Goal: Task Accomplishment & Management: Use online tool/utility

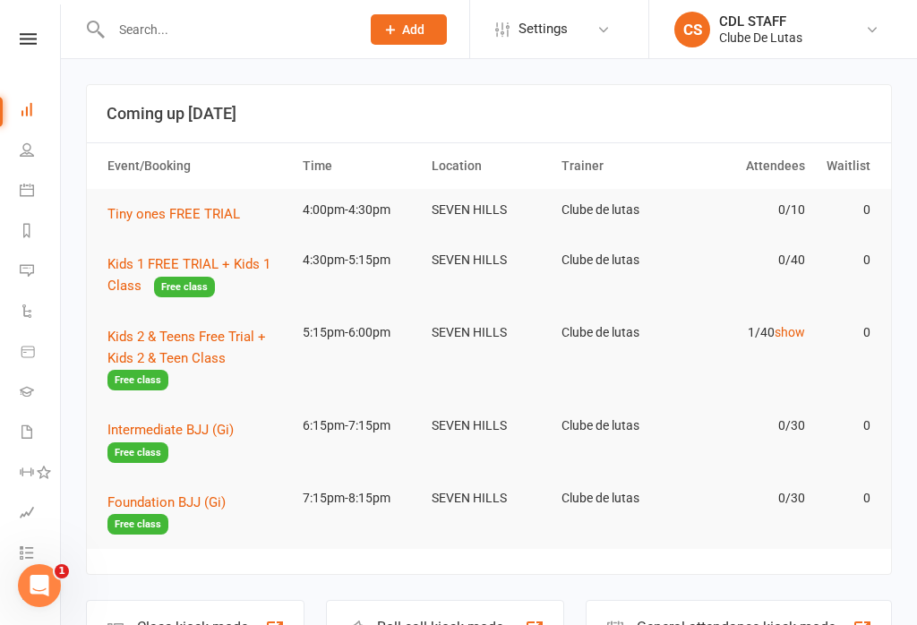
scroll to position [0, 2]
click at [14, 33] on link at bounding box center [28, 39] width 64 height 12
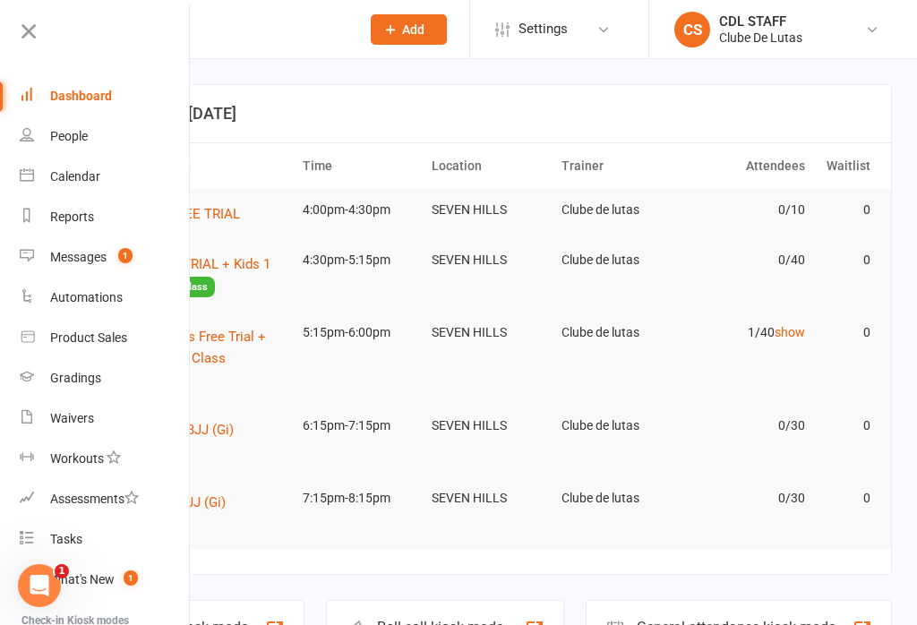
click at [87, 108] on link "Dashboard" at bounding box center [104, 96] width 169 height 40
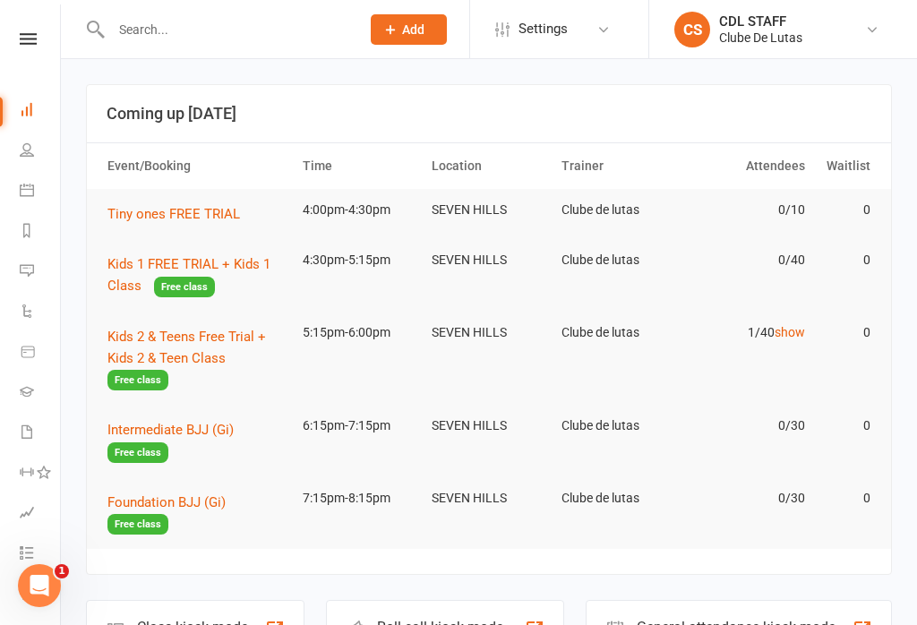
click at [687, 338] on link "show" at bounding box center [790, 332] width 30 height 14
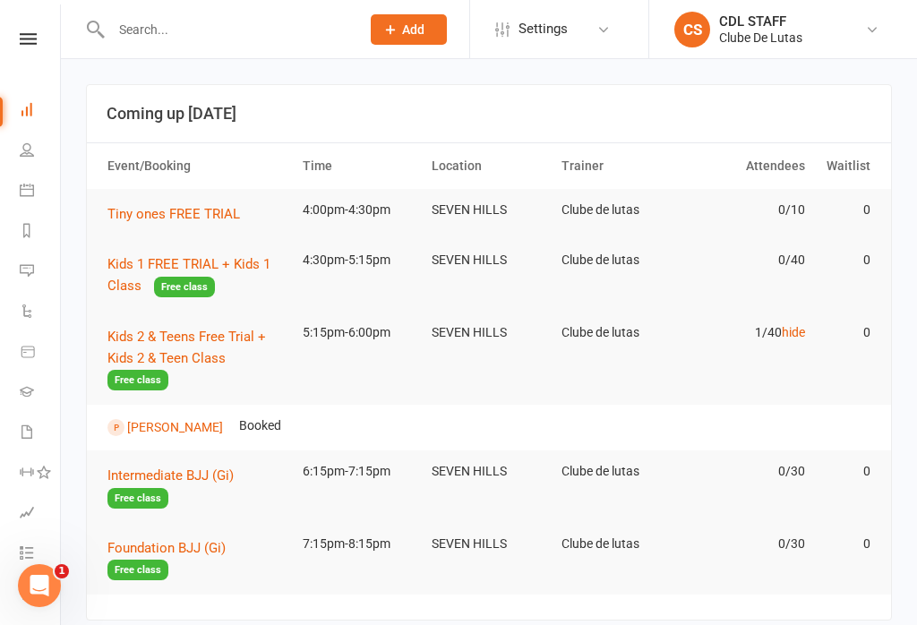
click at [161, 221] on button "Tiny ones FREE TRIAL" at bounding box center [180, 214] width 145 height 22
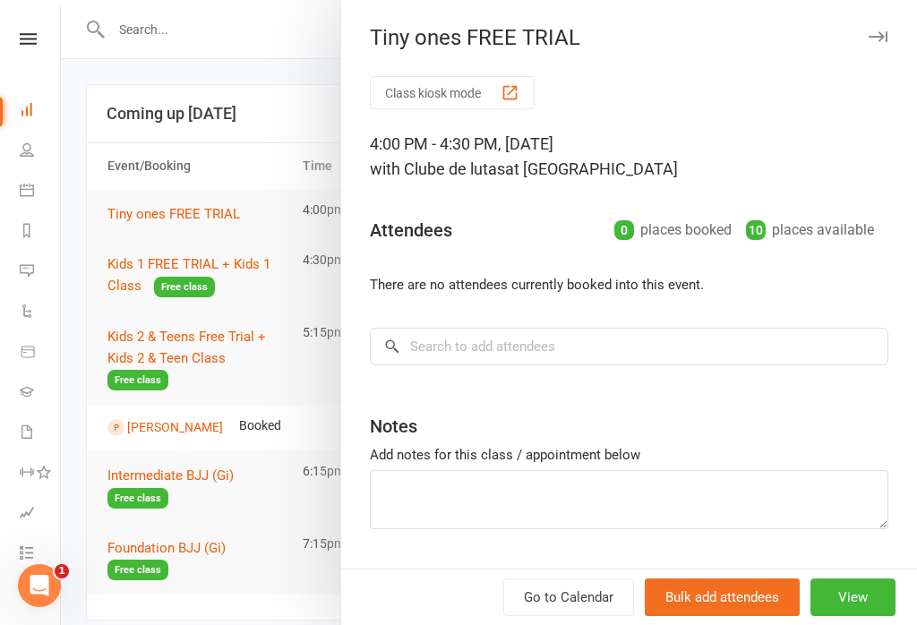
click at [467, 91] on button "Class kiosk mode" at bounding box center [452, 92] width 165 height 33
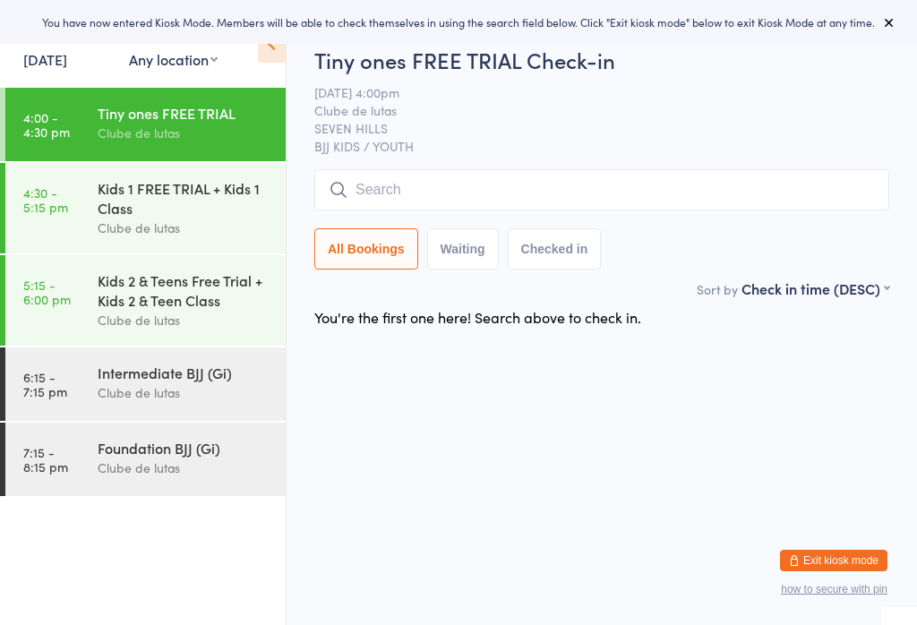
click at [833, 555] on button "Exit kiosk mode" at bounding box center [834, 561] width 108 height 22
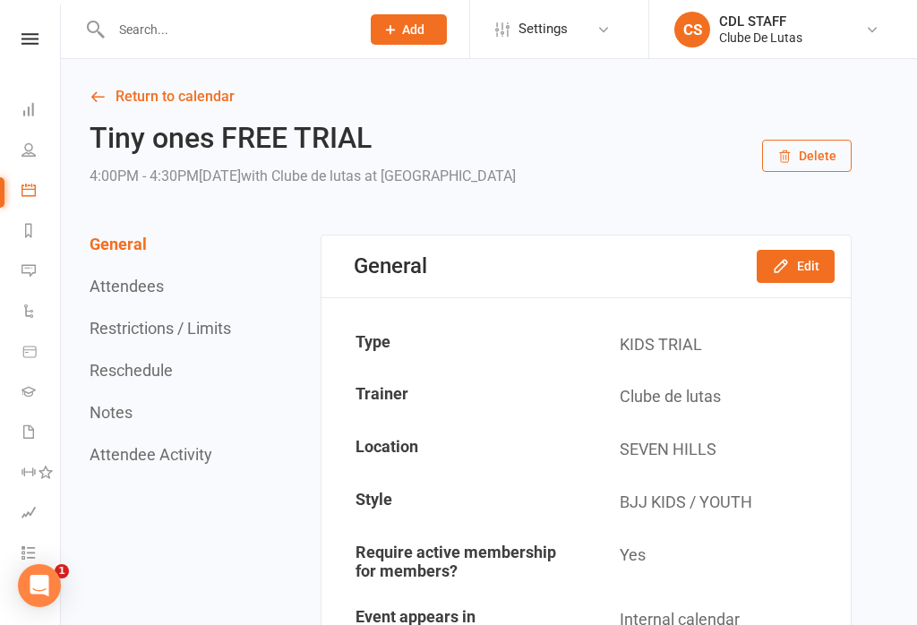
click at [30, 41] on icon at bounding box center [30, 39] width 17 height 12
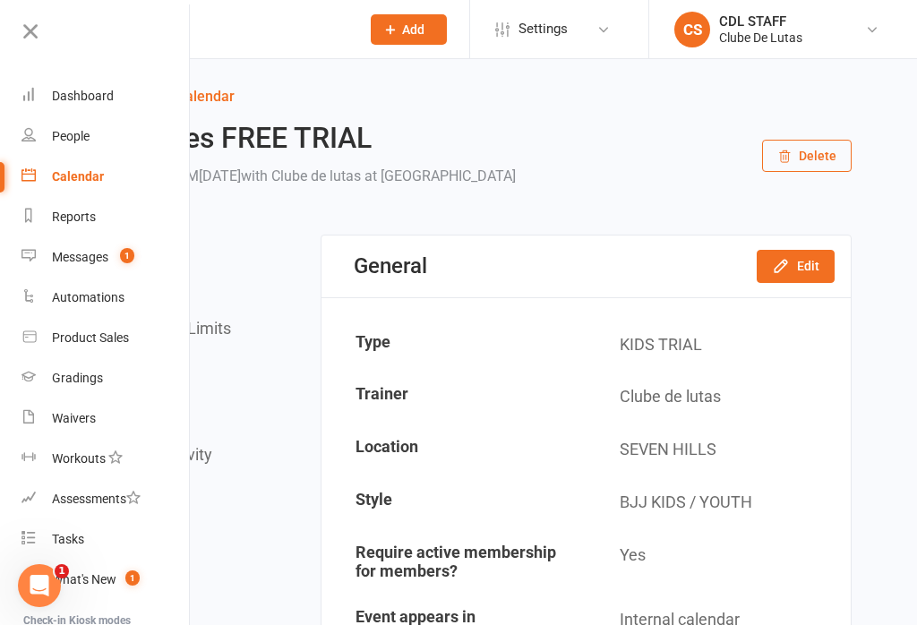
click at [88, 107] on link "Dashboard" at bounding box center [106, 96] width 169 height 40
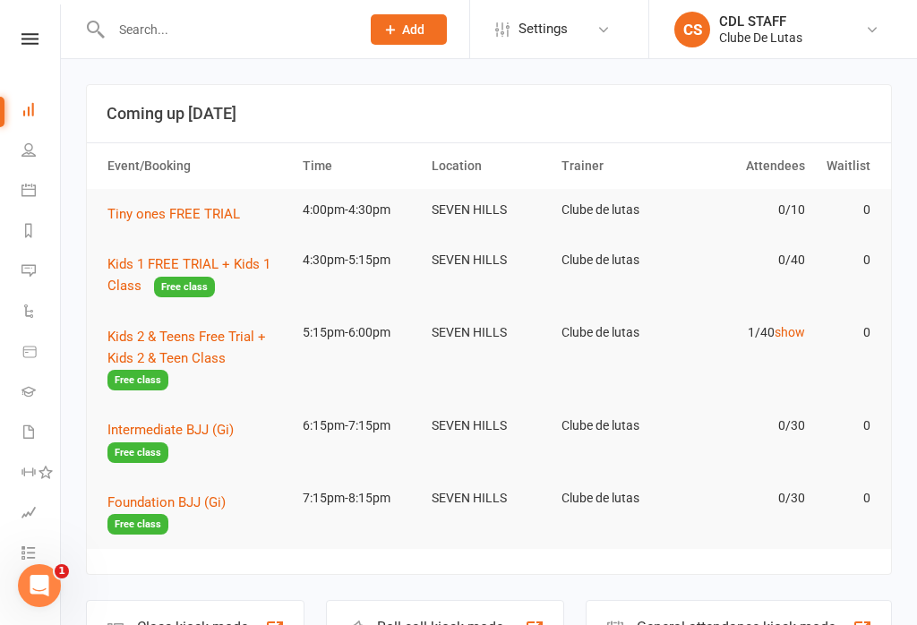
click at [29, 42] on icon at bounding box center [30, 39] width 17 height 12
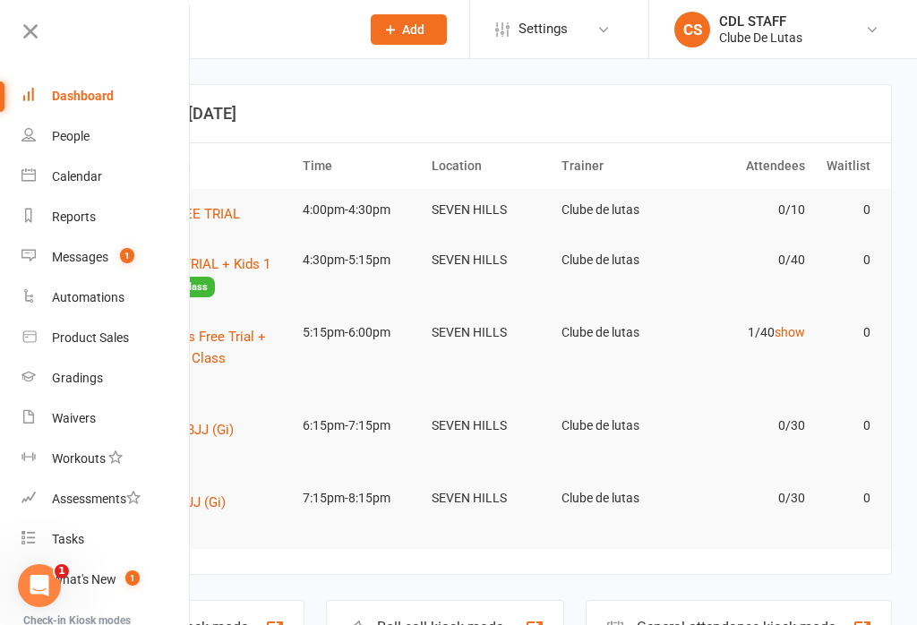
click at [81, 105] on link "Dashboard" at bounding box center [106, 96] width 169 height 40
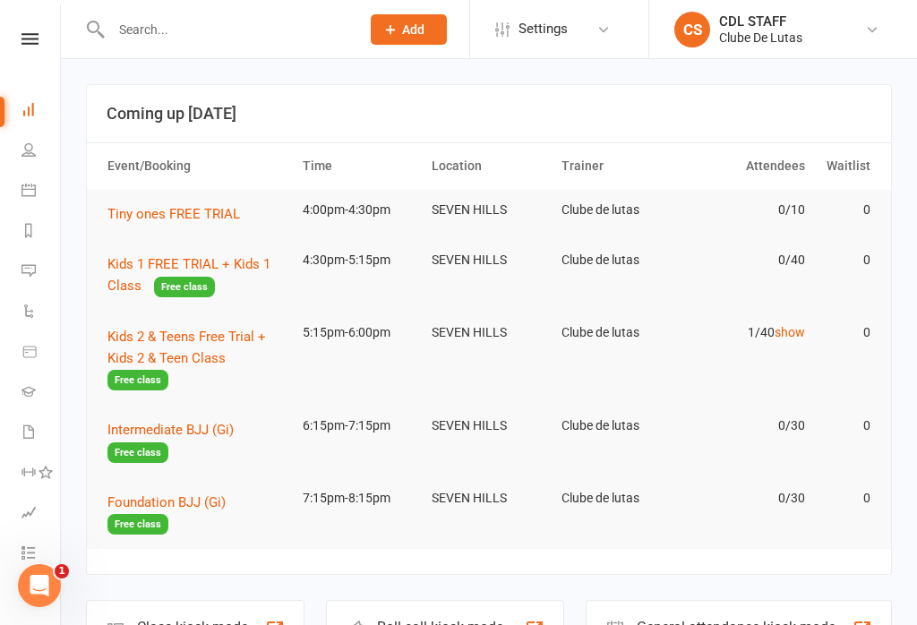
click at [184, 215] on span "Tiny ones FREE TRIAL" at bounding box center [174, 214] width 133 height 16
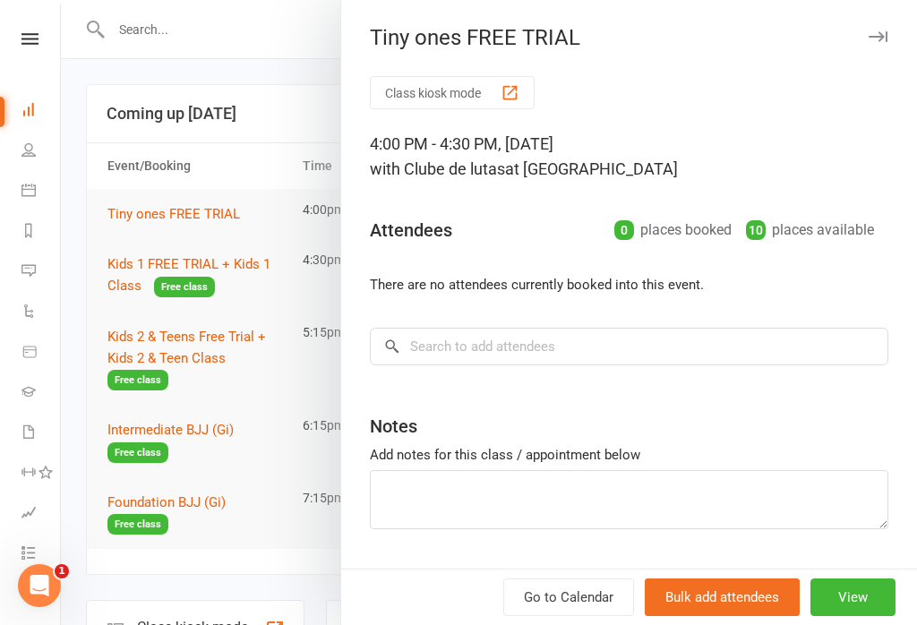
click at [442, 88] on button "Class kiosk mode" at bounding box center [452, 92] width 165 height 33
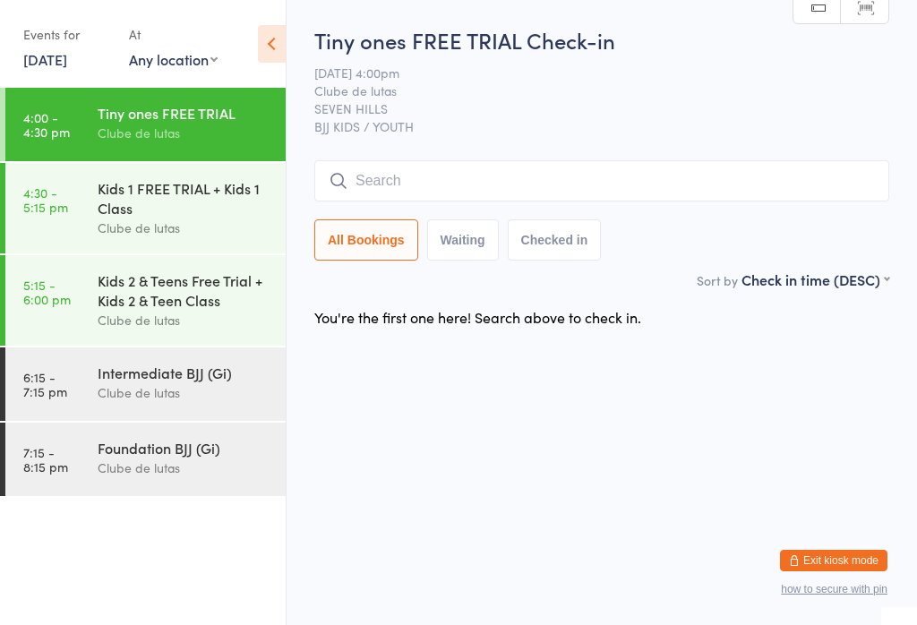
click at [179, 300] on div "Kids 2 & Teens Free Trial + Kids 2 & Teen Class" at bounding box center [184, 290] width 173 height 39
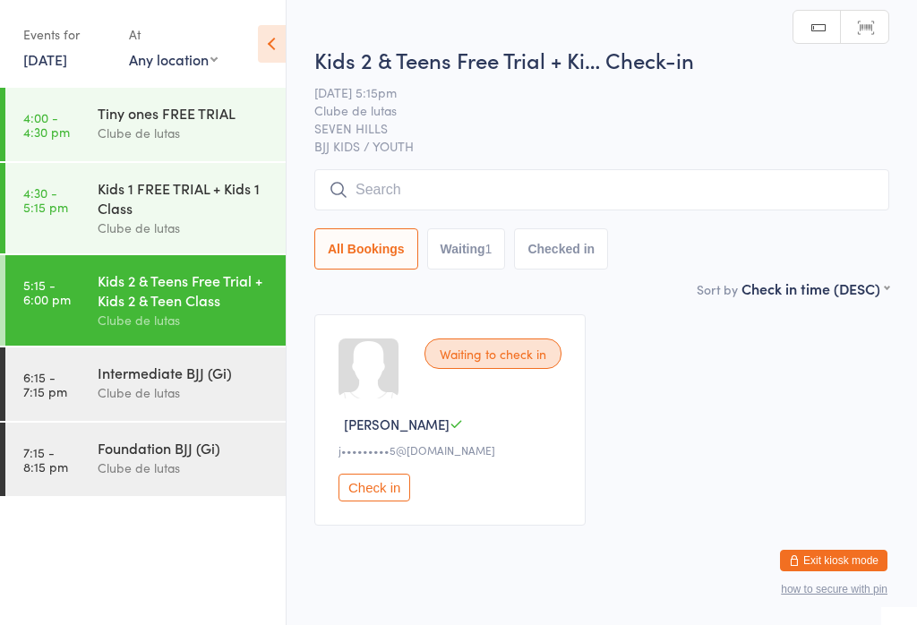
click at [481, 177] on input "search" at bounding box center [601, 189] width 575 height 41
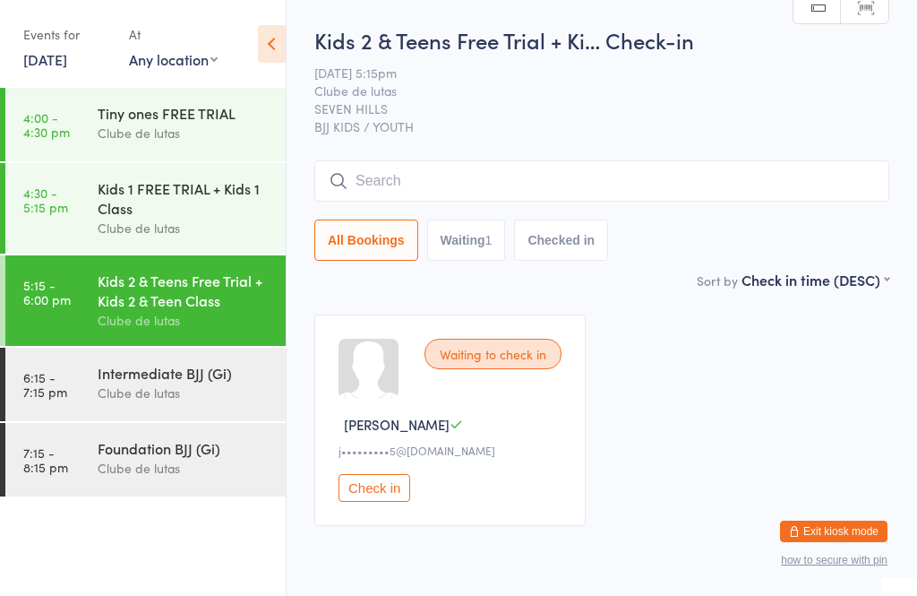
click at [198, 68] on select "Any location SCHOOLS PCYC Hawkesbury ROUSE HILL SEVEN HILLS" at bounding box center [173, 59] width 89 height 20
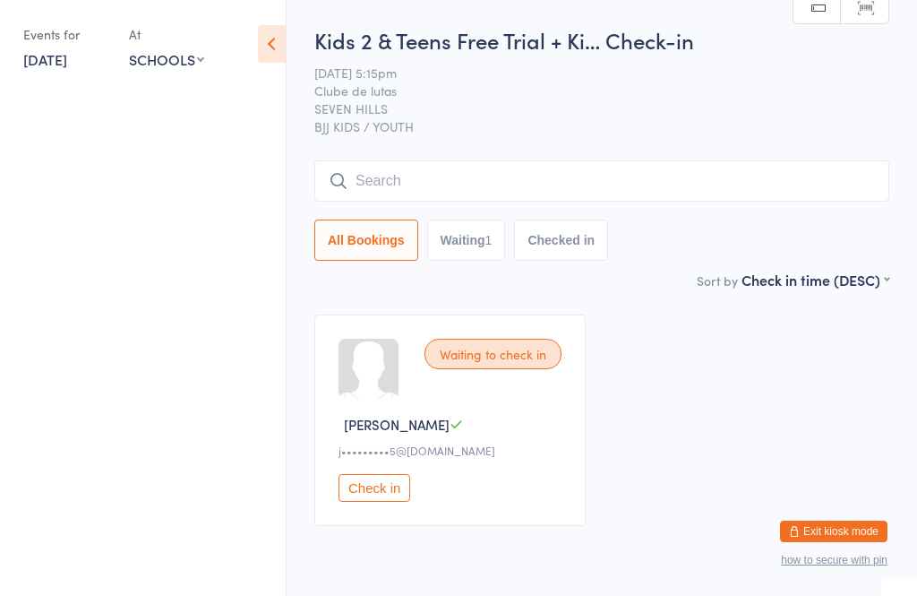
click at [166, 88] on ul at bounding box center [143, 342] width 286 height 508
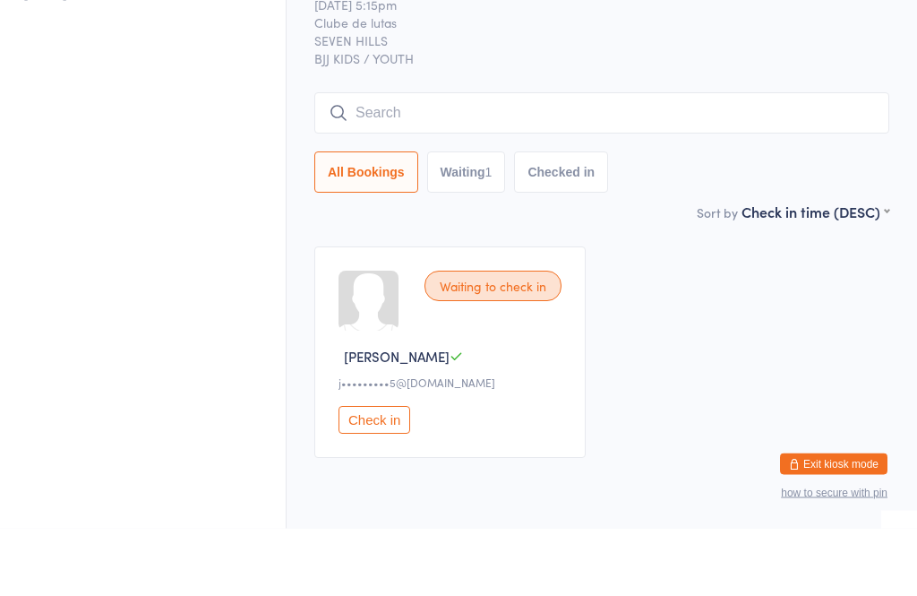
scroll to position [65, 0]
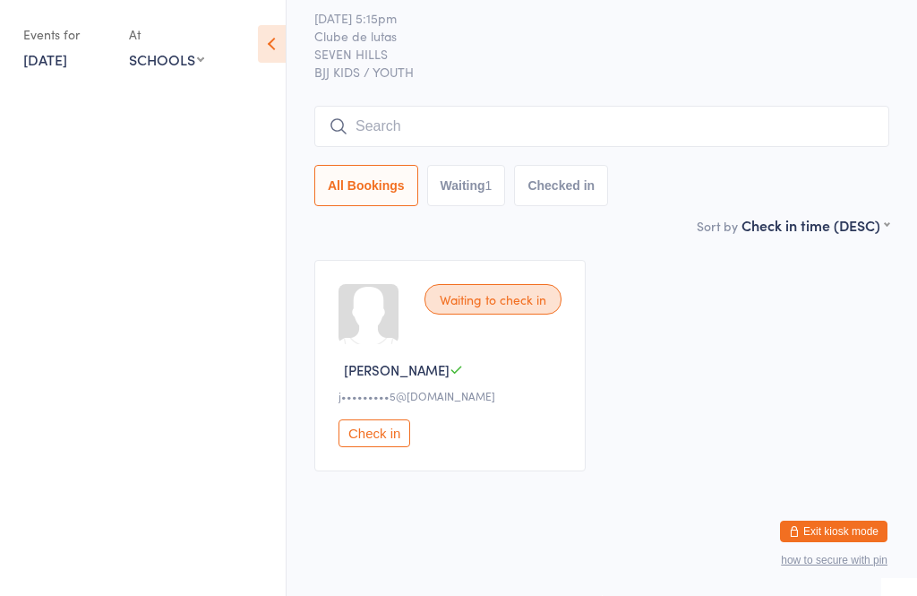
click at [236, 23] on div "Events for 16 Sep, 2025 16 Sep, 2025 September 2025 Sun Mon Tue Wed Thu Fri Sat…" at bounding box center [143, 45] width 286 height 90
click at [67, 64] on link "16 Sep, 2025" at bounding box center [45, 59] width 44 height 20
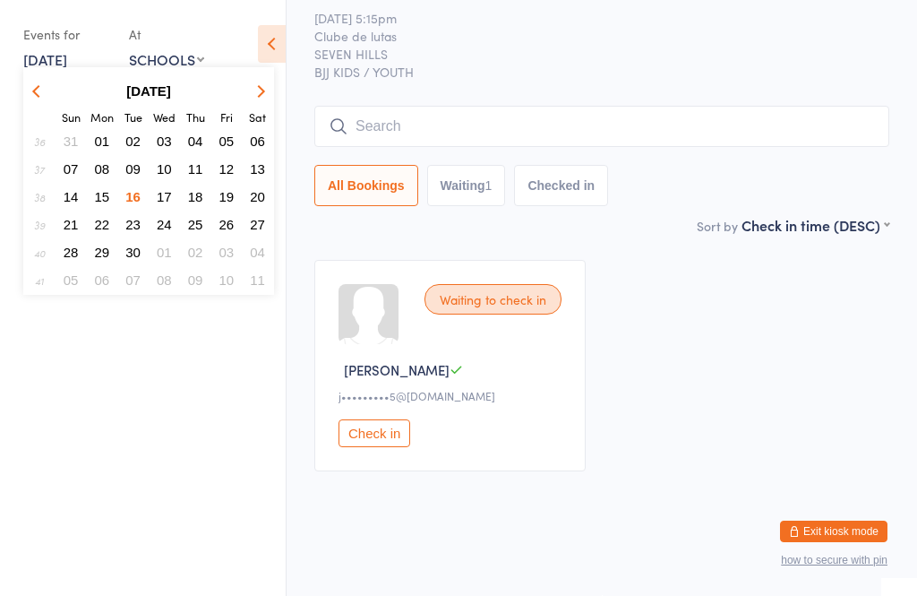
click at [136, 197] on span "16" at bounding box center [132, 196] width 15 height 15
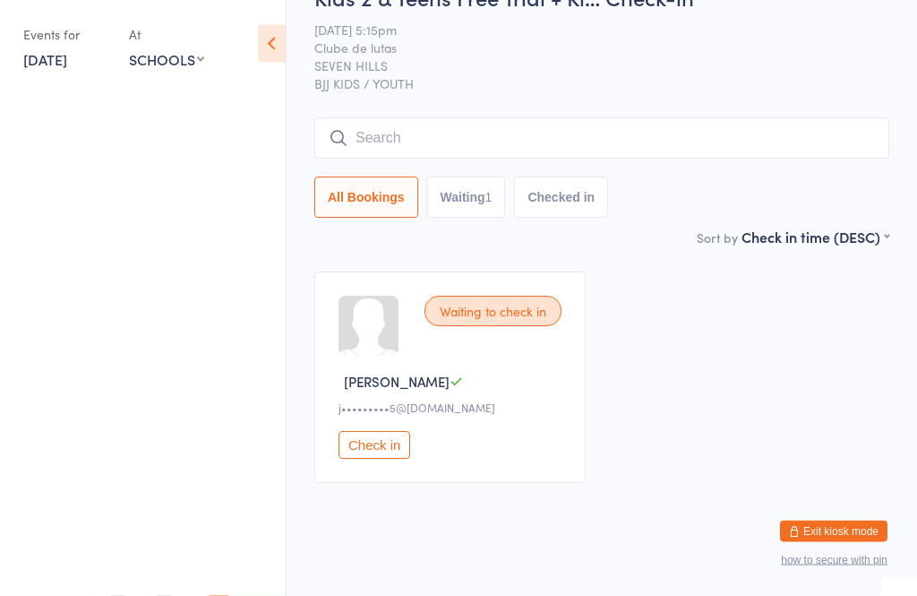
scroll to position [42, 0]
click at [190, 52] on select "Any location SCHOOLS PCYC Hawkesbury ROUSE HILL SEVEN HILLS" at bounding box center [166, 59] width 75 height 20
select select "3"
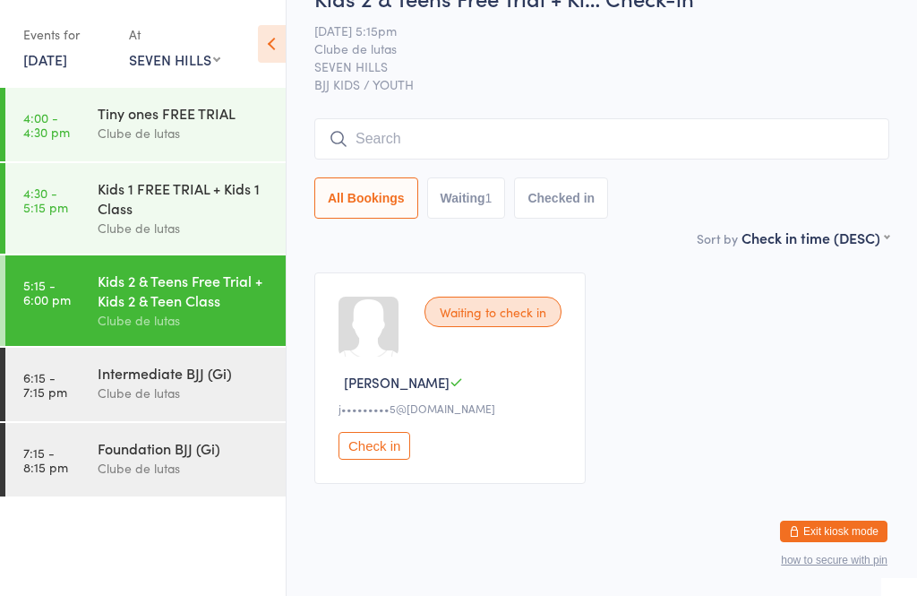
click at [243, 125] on div "Clube de lutas" at bounding box center [184, 133] width 173 height 21
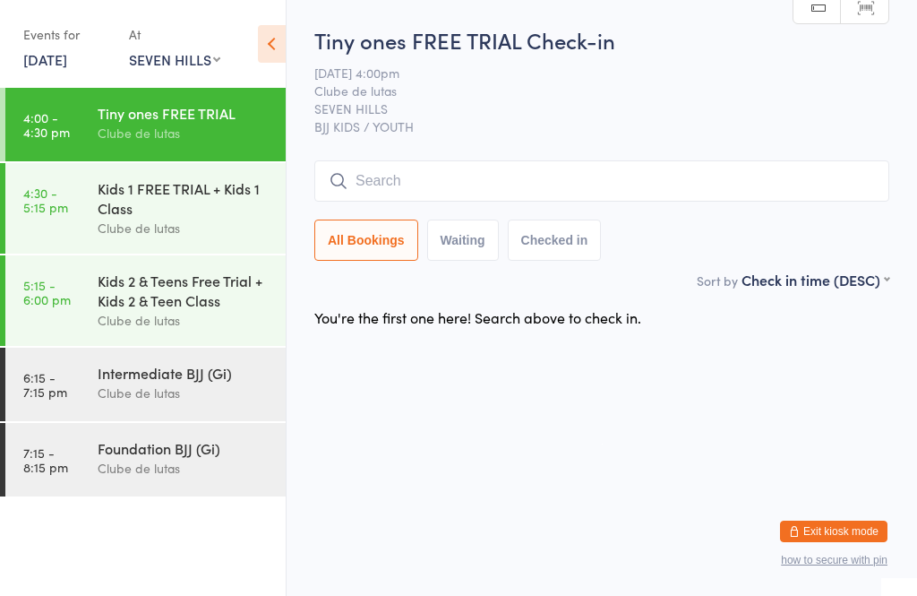
click at [642, 181] on input "search" at bounding box center [601, 180] width 575 height 41
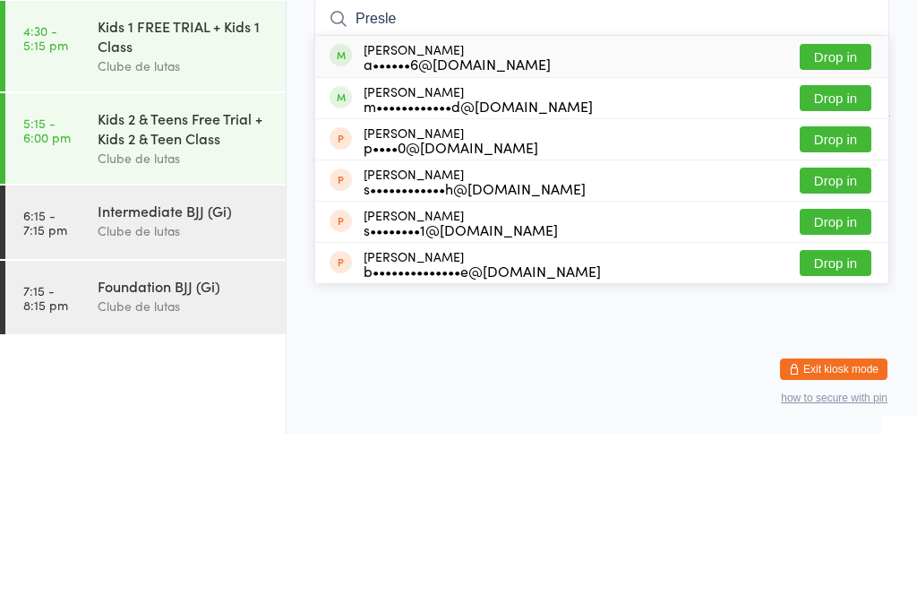
type input "Presle"
click at [545, 198] on div "Presley Zhao a••••••6@hotmail.com Drop in" at bounding box center [601, 218] width 573 height 41
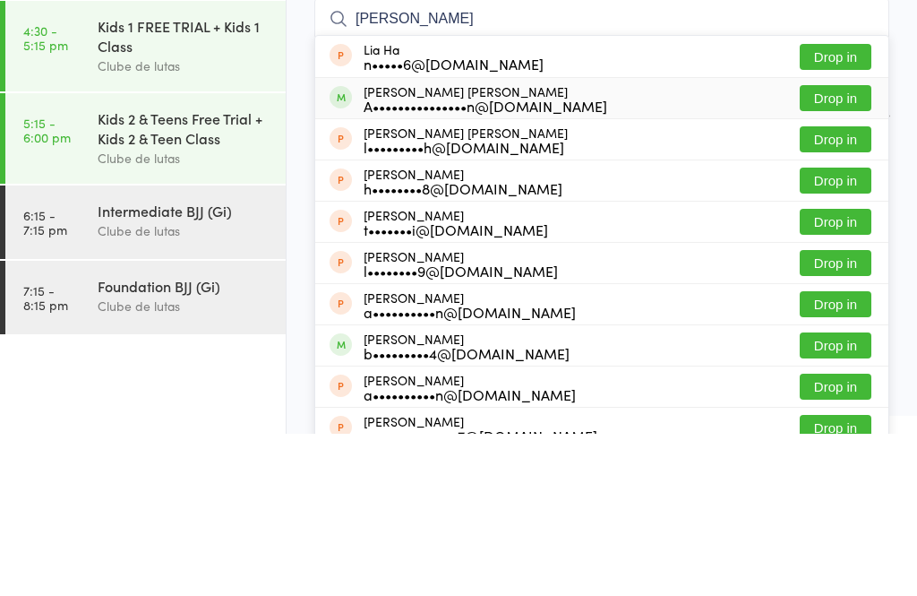
type input "lia pi"
click at [598, 240] on div "Lia Henrichs Pinto A•••••••••••••••n@gmail.com Drop in" at bounding box center [601, 260] width 573 height 40
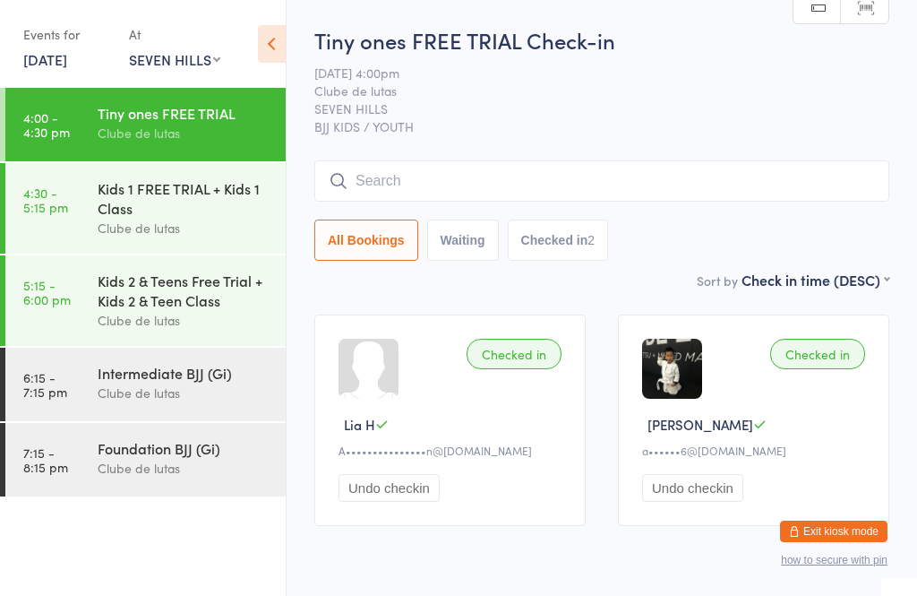
click at [816, 60] on div "Tiny ones FREE TRIAL Check-in 16 Sep 4:00pm Clube de lutas SEVEN HILLS BJJ KIDS…" at bounding box center [601, 147] width 575 height 245
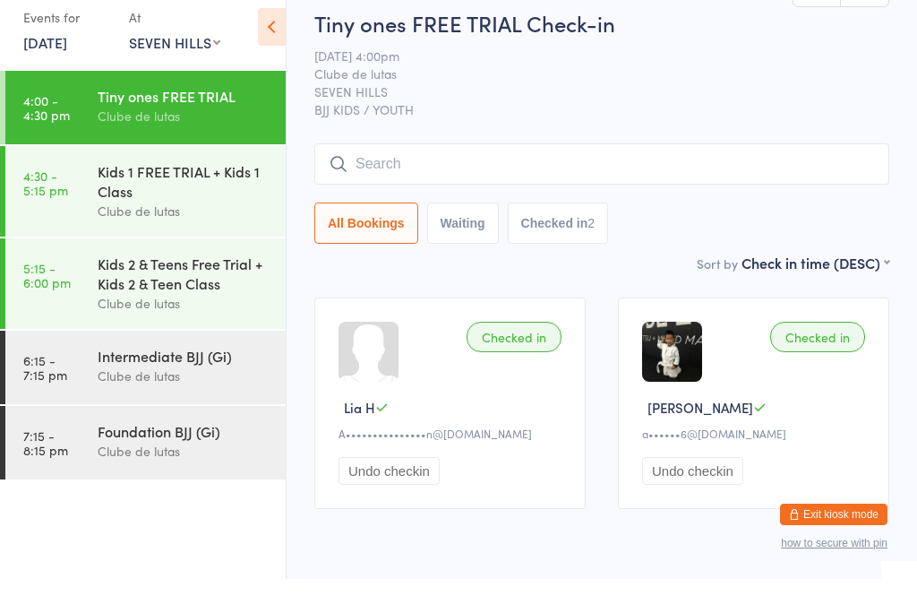
scroll to position [7, 0]
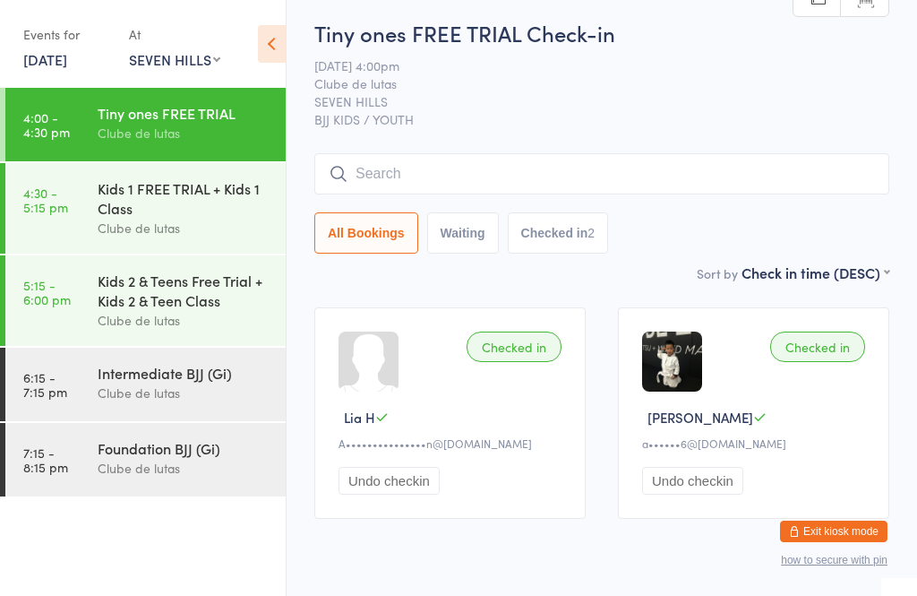
click at [745, 163] on input "search" at bounding box center [601, 173] width 575 height 41
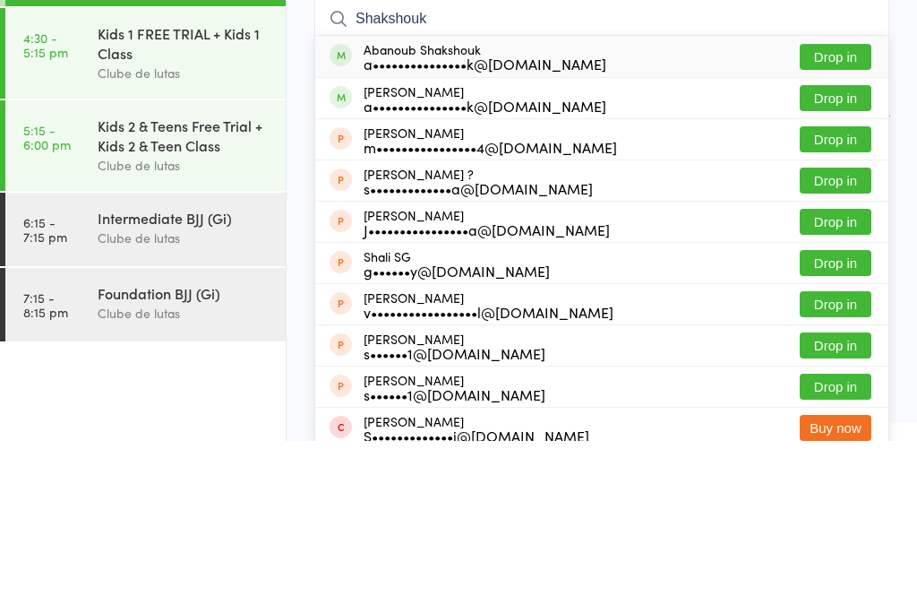
type input "Shakshouk"
click at [856, 240] on button "Drop in" at bounding box center [836, 253] width 72 height 26
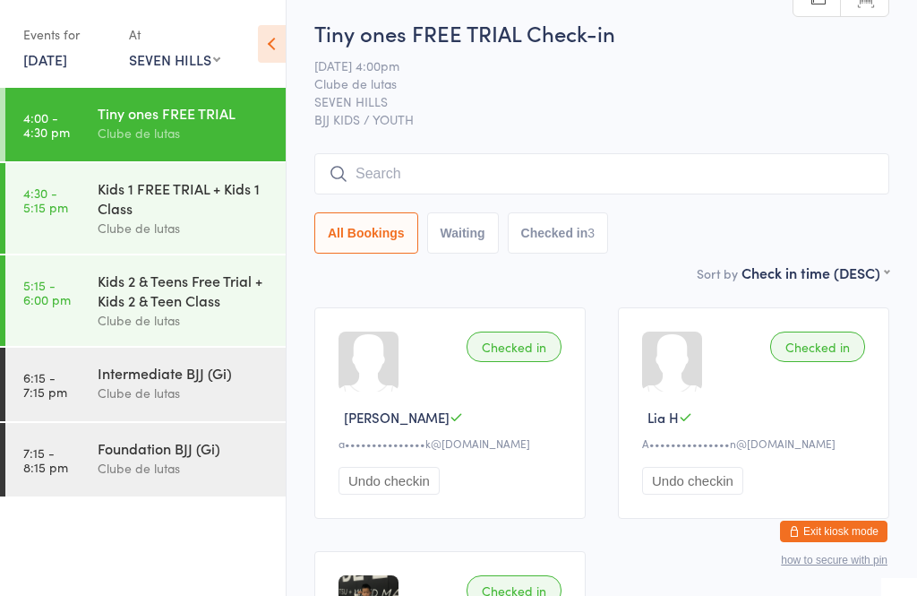
click at [504, 162] on input "search" at bounding box center [601, 173] width 575 height 41
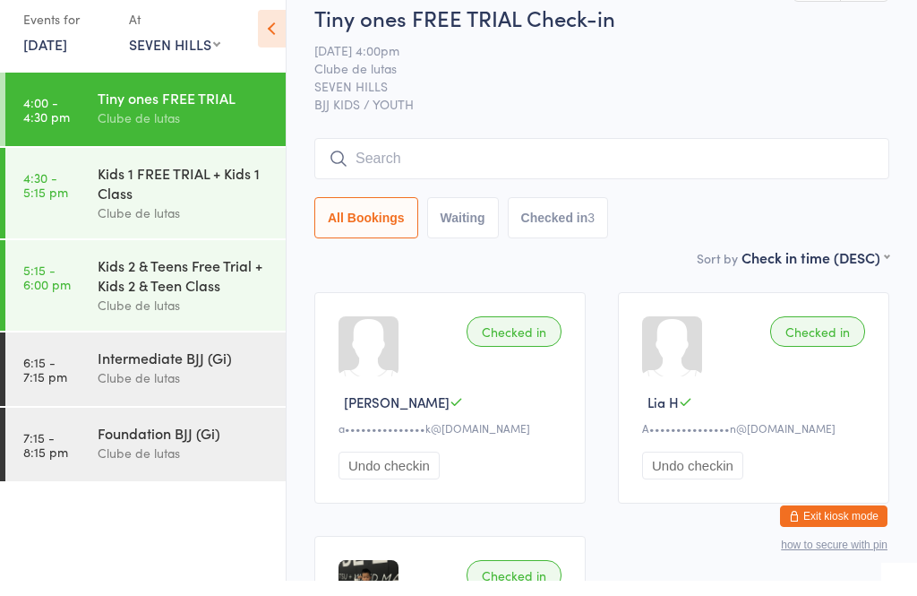
click at [133, 123] on div "Clube de lutas" at bounding box center [184, 133] width 173 height 21
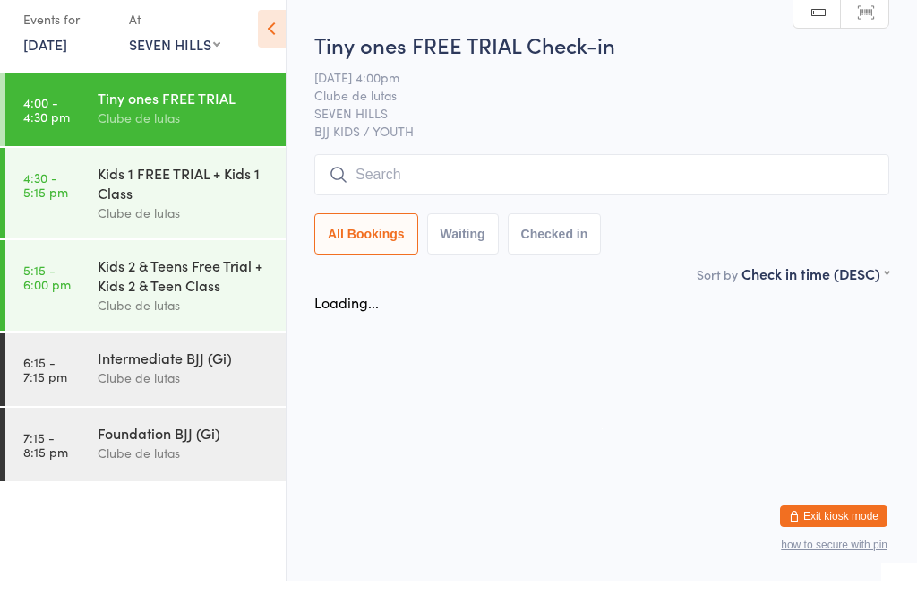
scroll to position [0, 0]
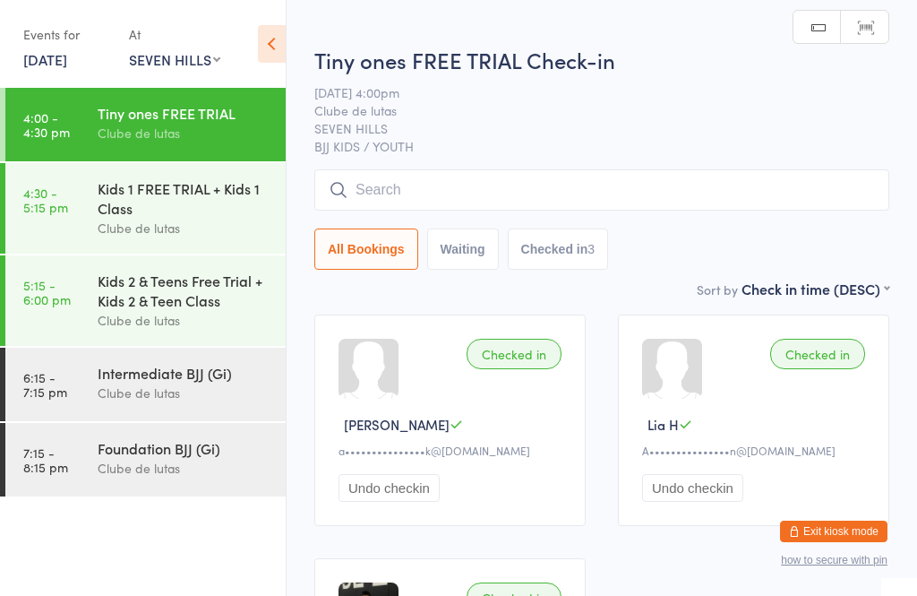
click at [394, 179] on input "search" at bounding box center [601, 189] width 575 height 41
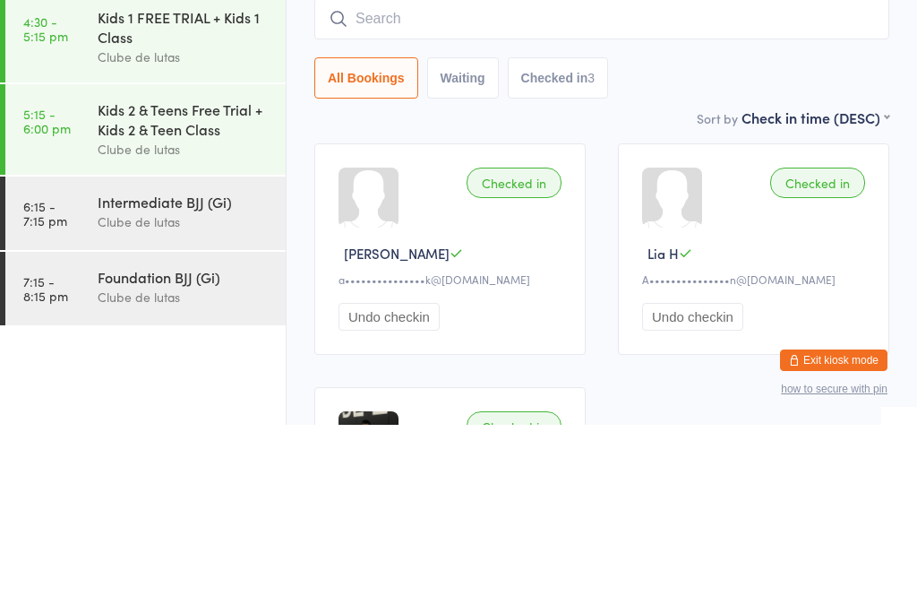
click at [444, 228] on button "Waiting" at bounding box center [463, 248] width 72 height 41
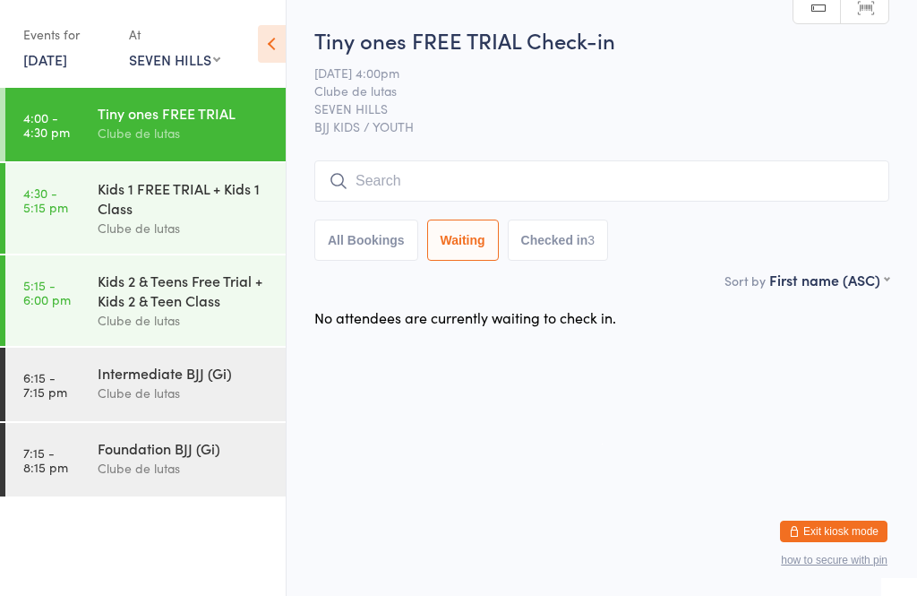
click at [550, 230] on button "Checked in 3" at bounding box center [558, 240] width 101 height 41
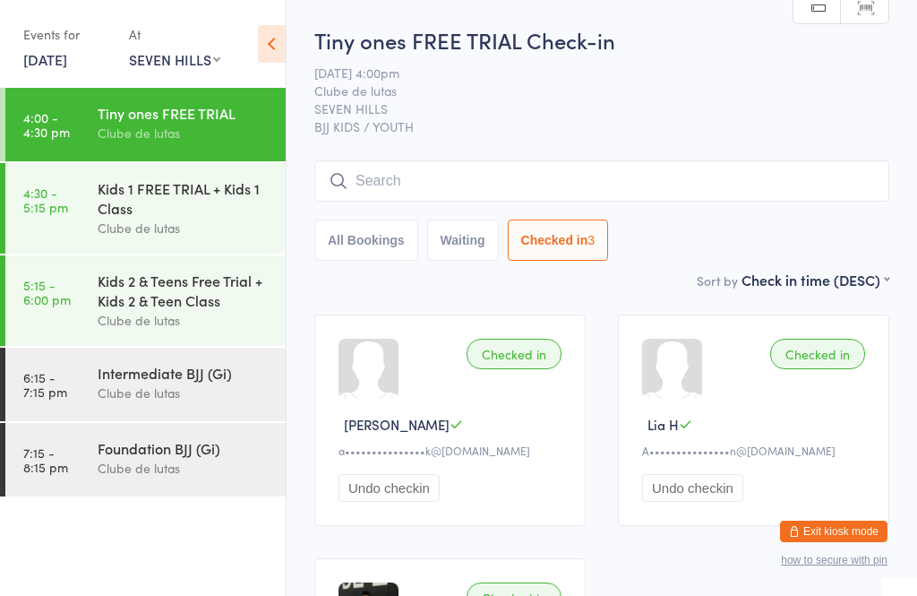
select select "5"
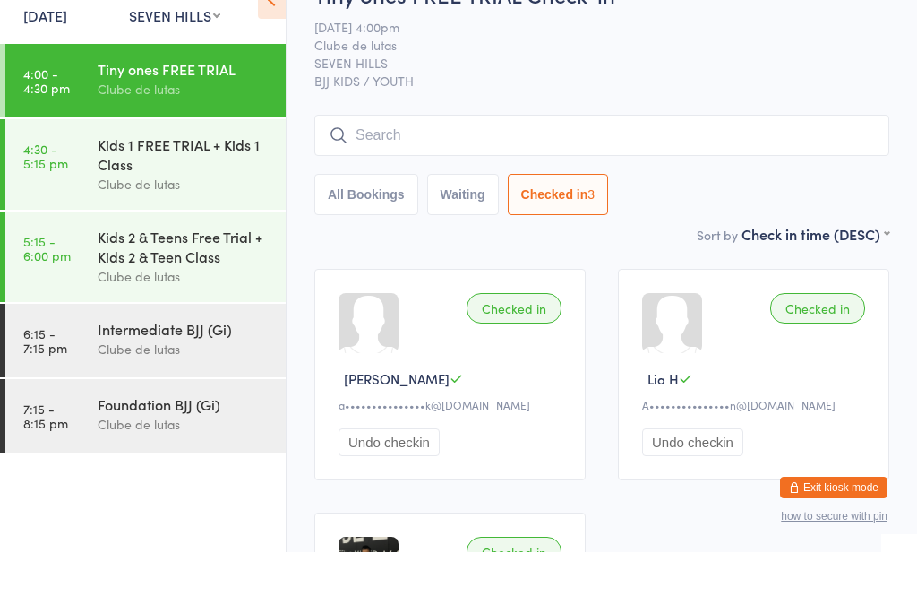
scroll to position [46, 0]
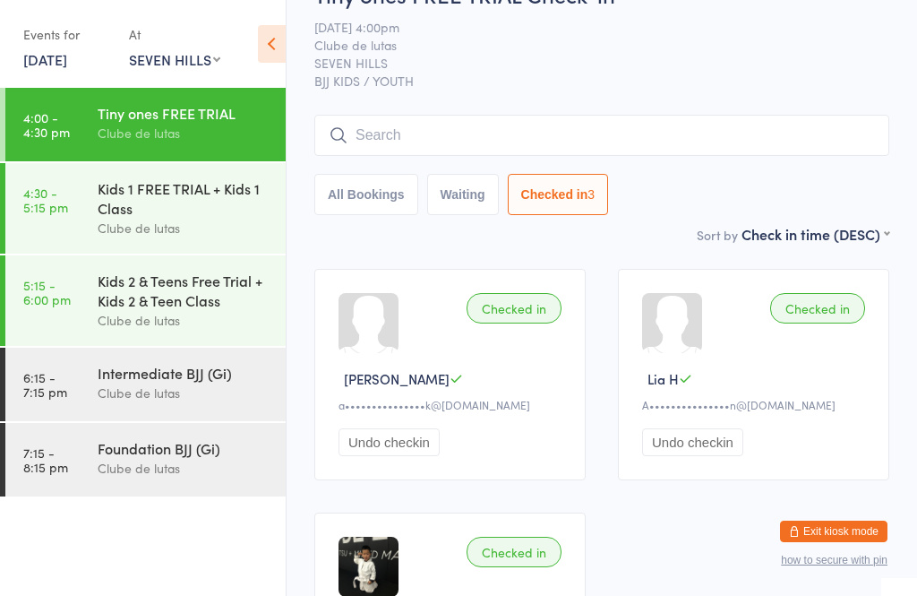
click at [366, 200] on button "All Bookings" at bounding box center [366, 194] width 104 height 41
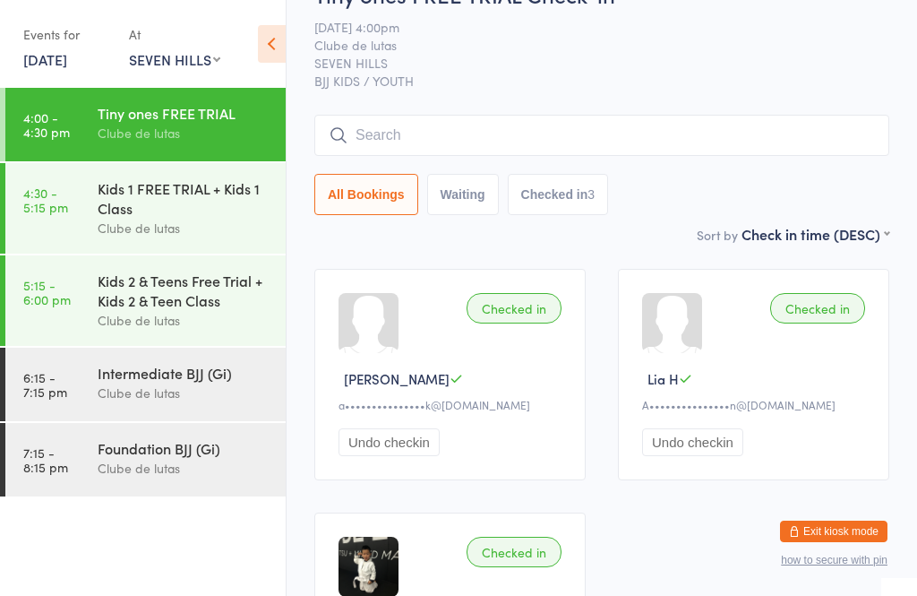
click at [379, 139] on input "search" at bounding box center [601, 135] width 575 height 41
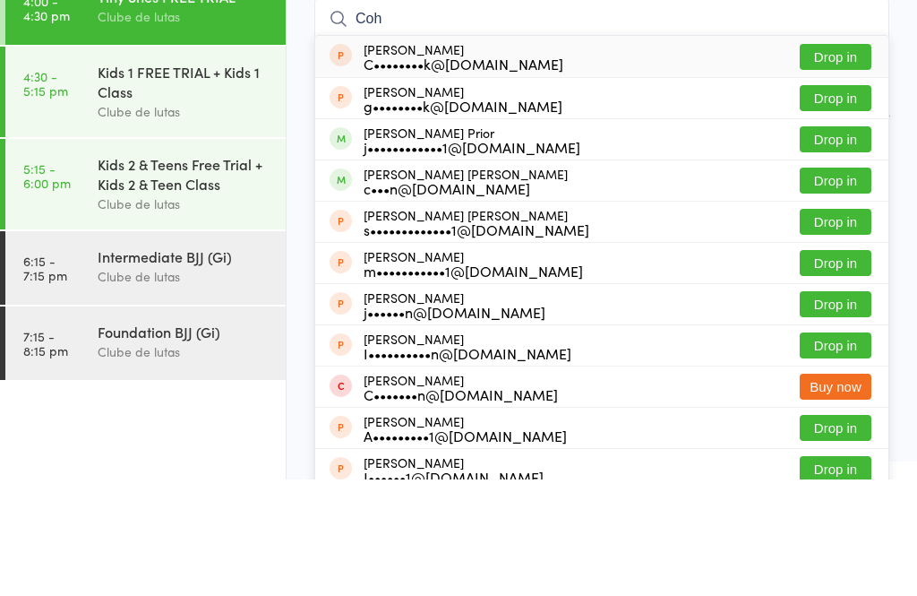
type input "Coh"
click at [830, 243] on button "Drop in" at bounding box center [836, 256] width 72 height 26
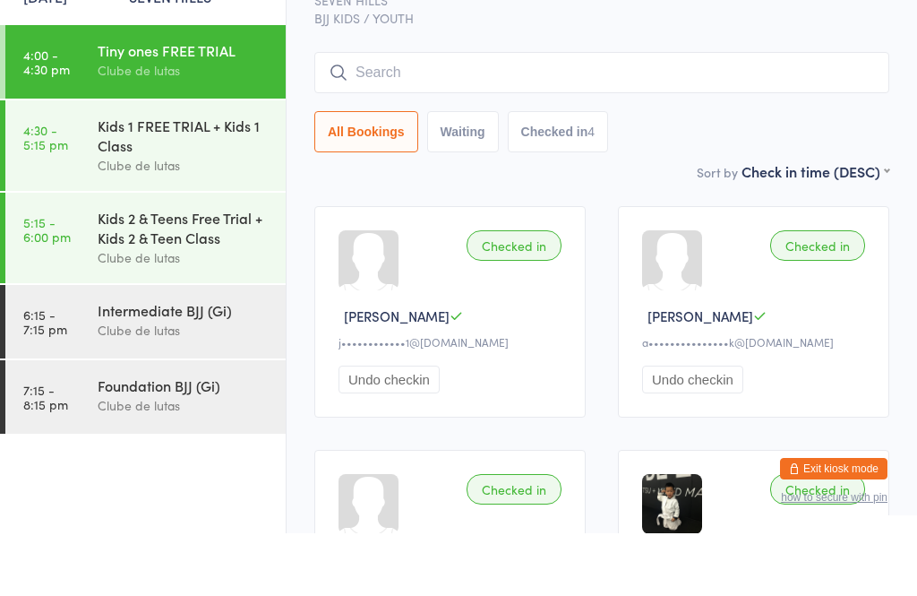
click at [163, 178] on div "Kids 1 FREE TRIAL + Kids 1 Class" at bounding box center [184, 197] width 173 height 39
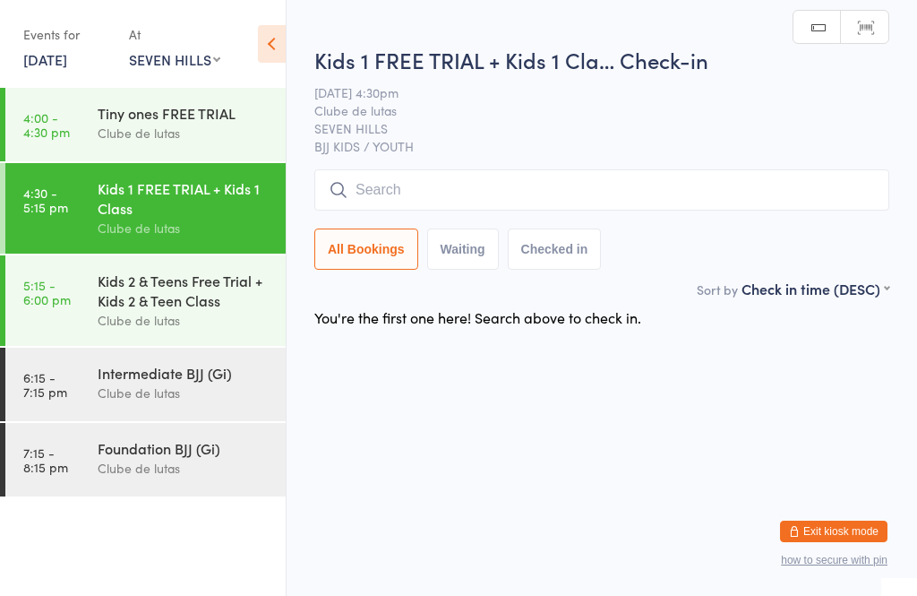
click at [633, 162] on div "Kids 1 FREE TRIAL + Kids 1 Cla… Check-in 16 Sep 4:30pm Clube de lutas SEVEN HIL…" at bounding box center [601, 162] width 575 height 234
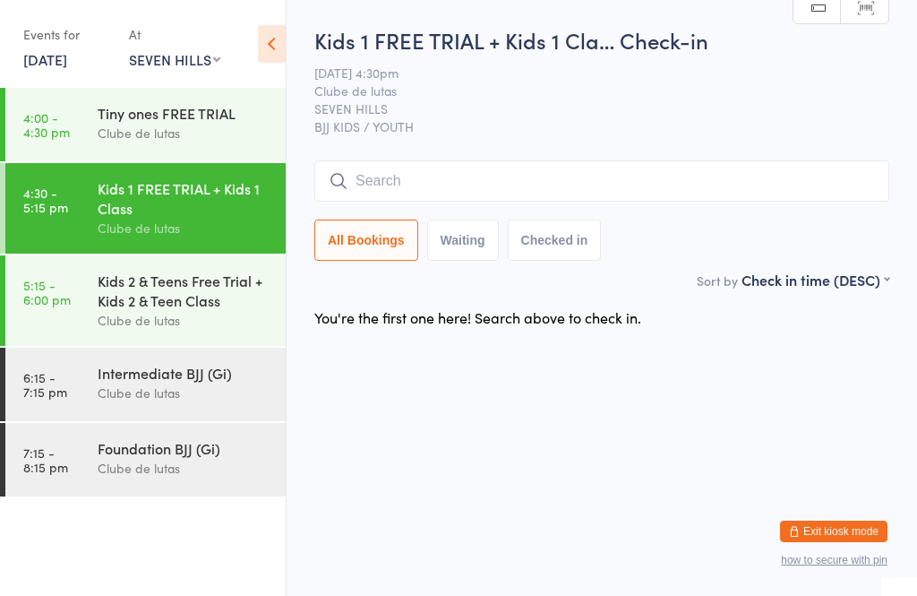
click at [632, 190] on input "search" at bounding box center [601, 180] width 575 height 41
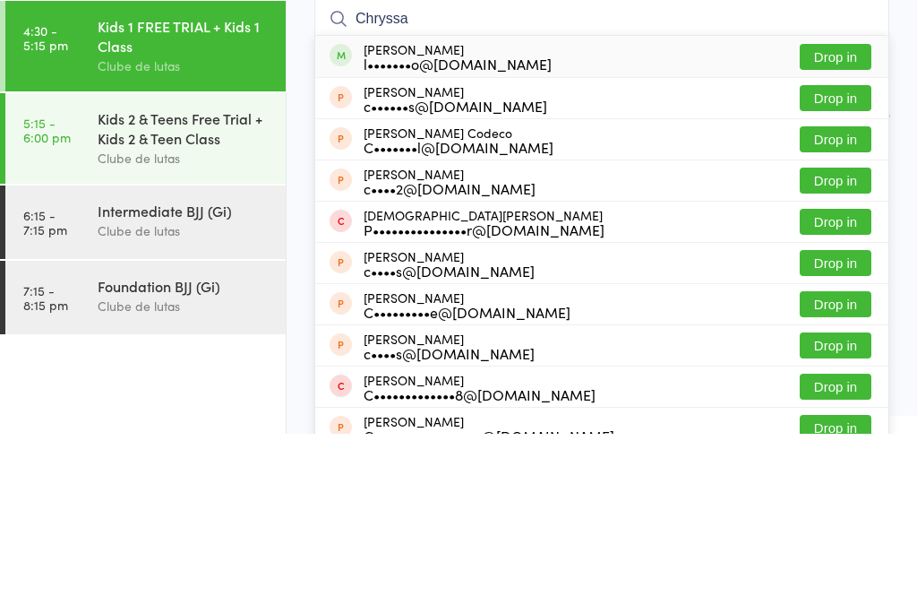
type input "Chryssa"
click at [842, 206] on button "Drop in" at bounding box center [836, 219] width 72 height 26
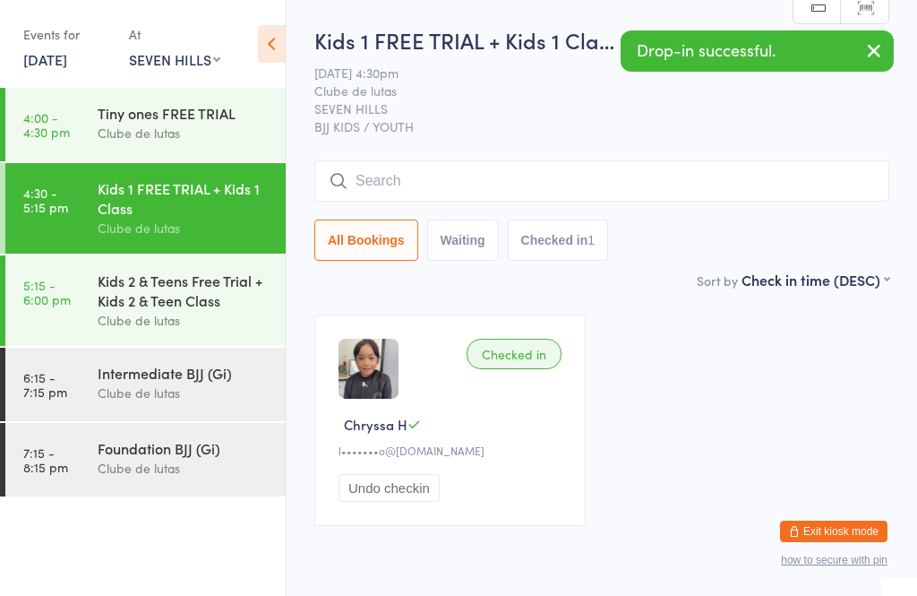
scroll to position [1, 0]
click at [760, 185] on input "search" at bounding box center [601, 179] width 575 height 41
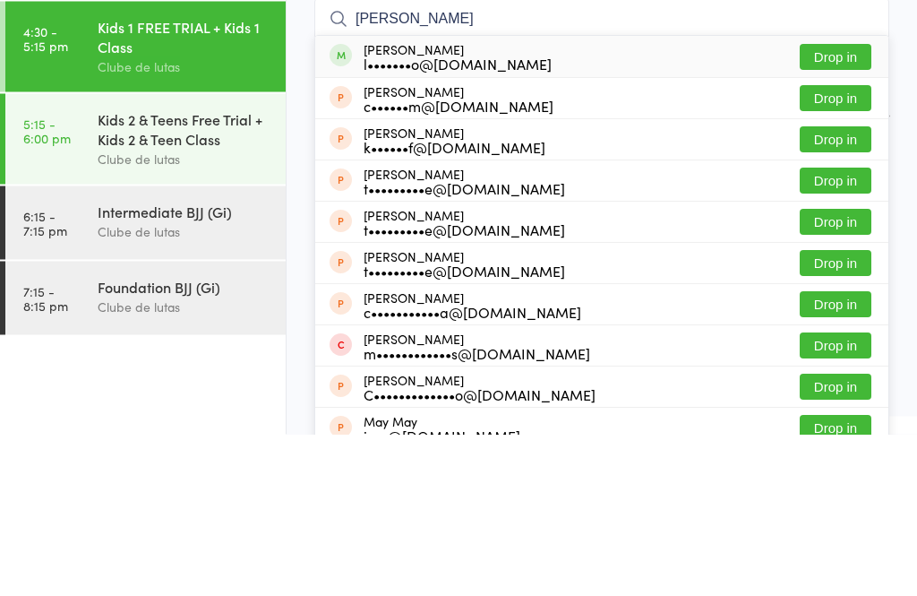
type input "Madeline"
click at [848, 206] on button "Drop in" at bounding box center [836, 219] width 72 height 26
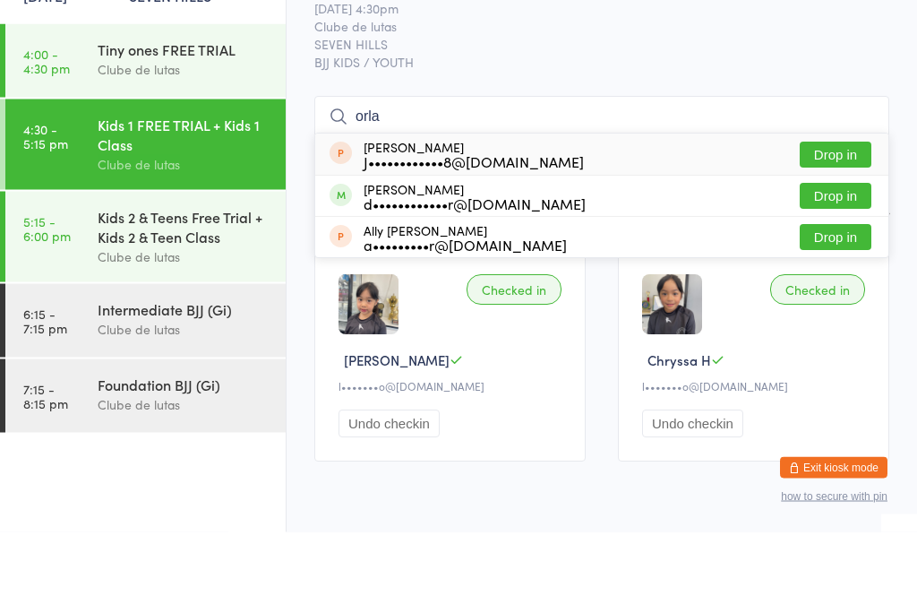
type input "orla"
click at [841, 247] on button "Drop in" at bounding box center [836, 260] width 72 height 26
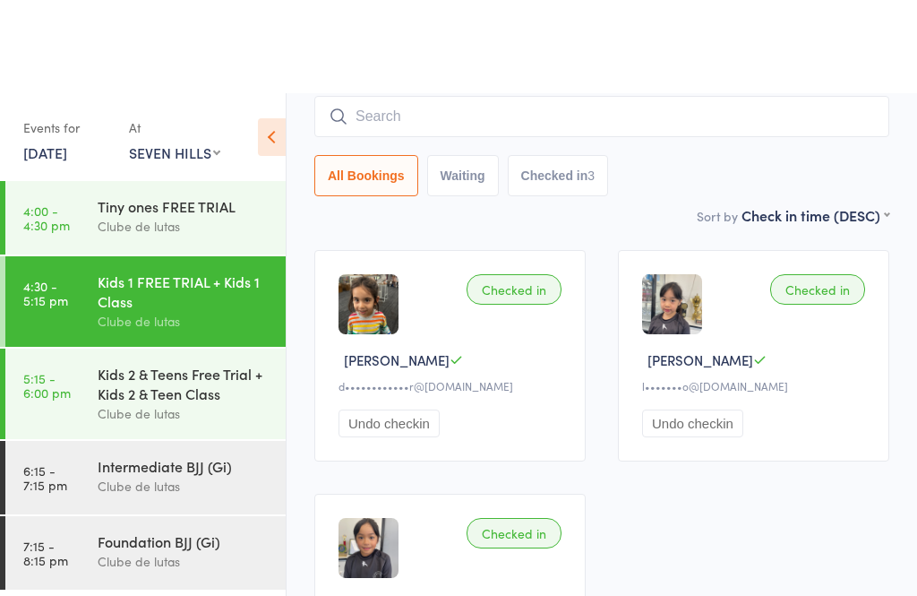
scroll to position [157, 0]
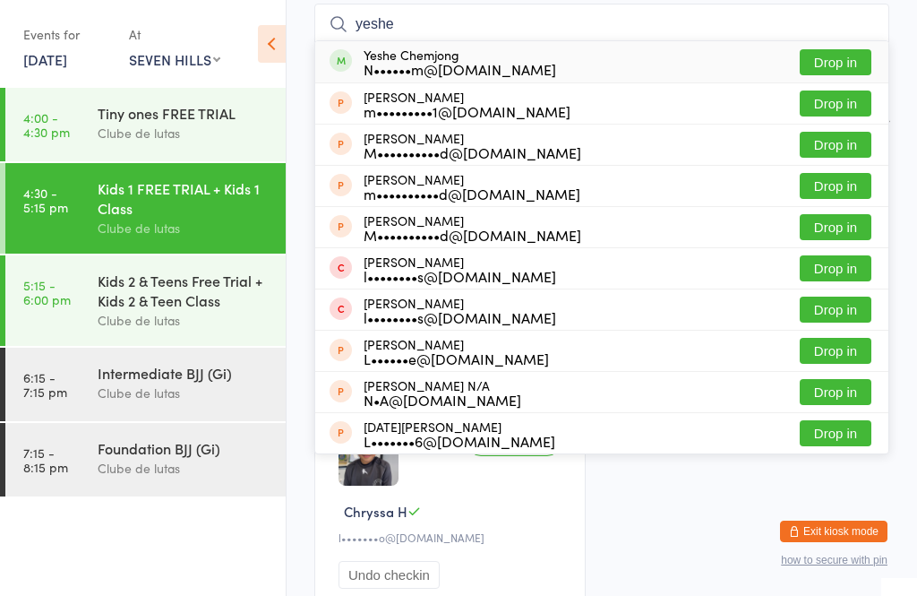
type input "yeshe"
click at [437, 62] on div "N••••••m@gmail.com" at bounding box center [460, 69] width 193 height 14
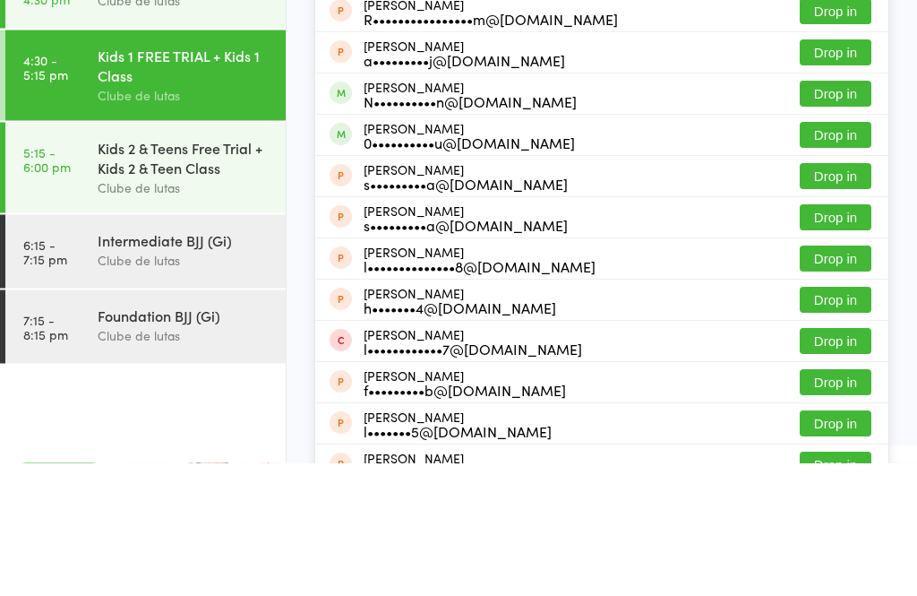
type input "lucas"
click at [848, 214] on button "Drop in" at bounding box center [836, 227] width 72 height 26
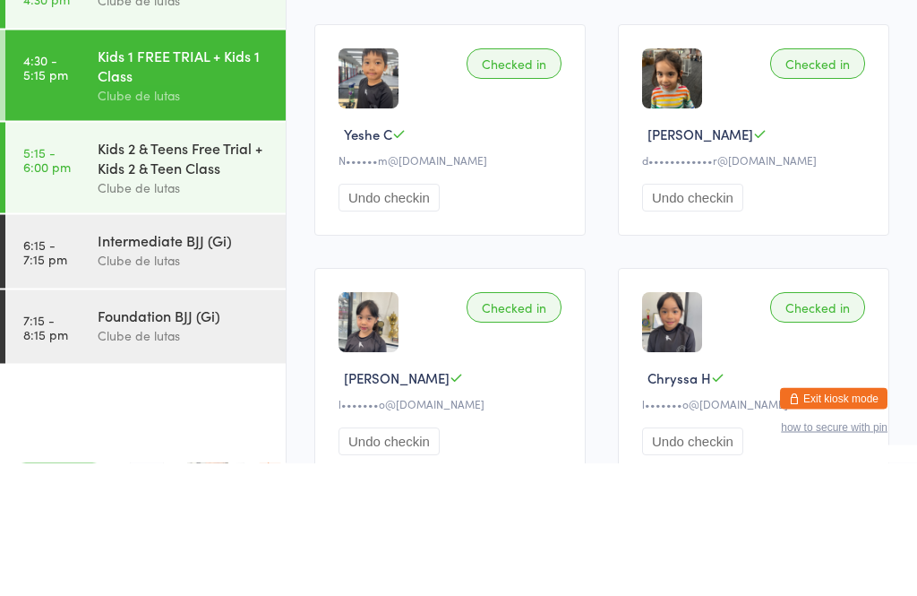
scroll to position [255, 0]
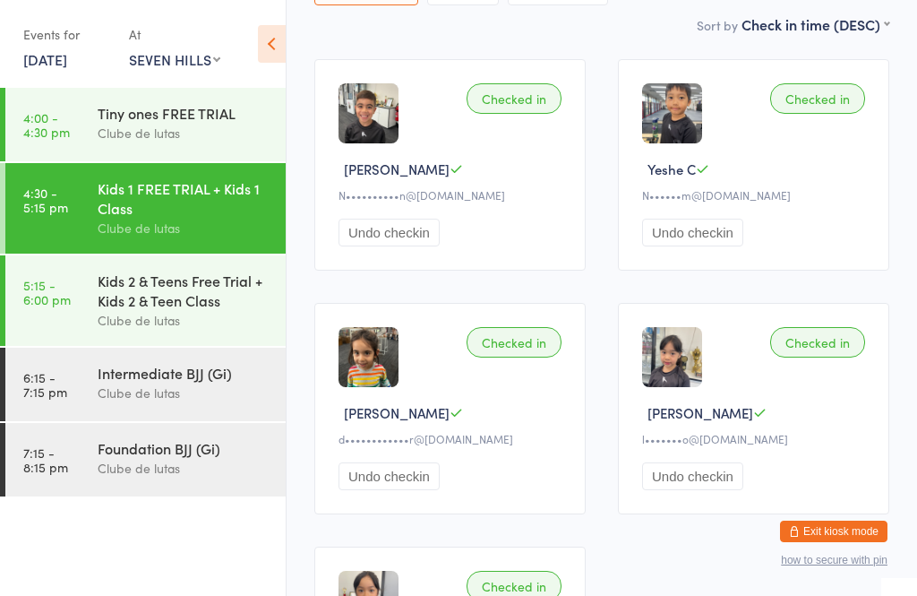
click at [139, 294] on div "Kids 2 & Teens Free Trial + Kids 2 & Teen Class" at bounding box center [184, 290] width 173 height 39
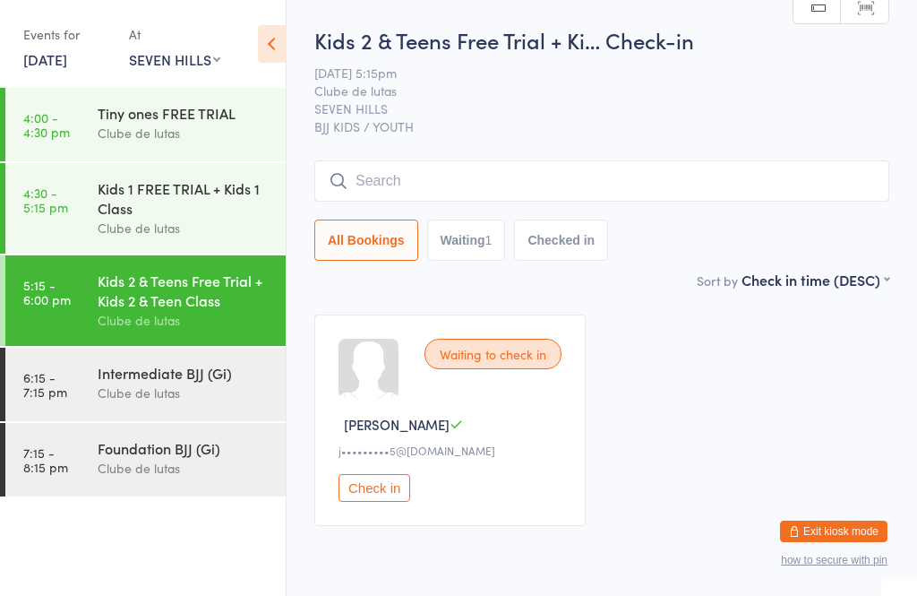
click at [739, 188] on input "search" at bounding box center [601, 180] width 575 height 41
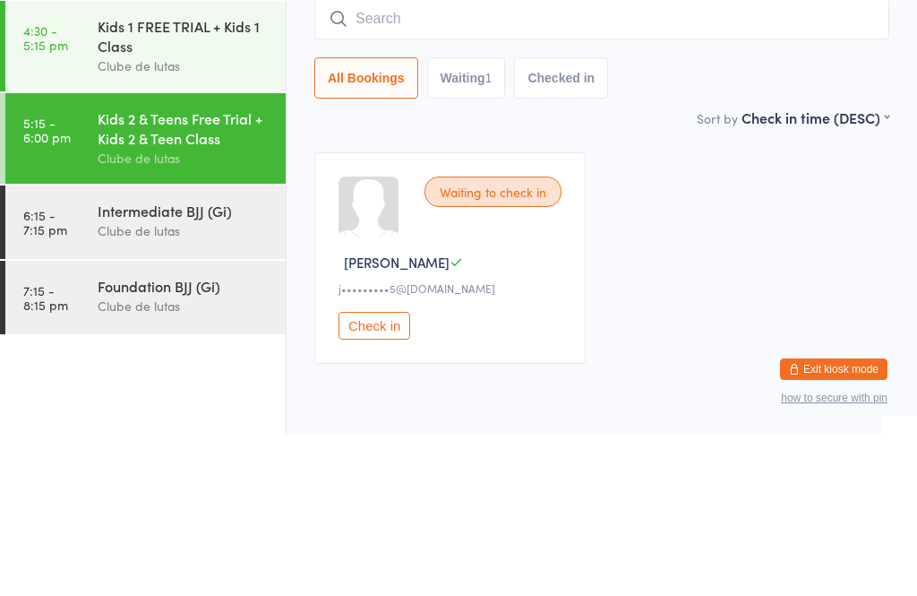
click at [694, 134] on main "Kids 2 & Teens Free Trial + Ki… Check-in 16 Sep 5:15pm Clube de lutas SEVEN HIL…" at bounding box center [601, 283] width 575 height 517
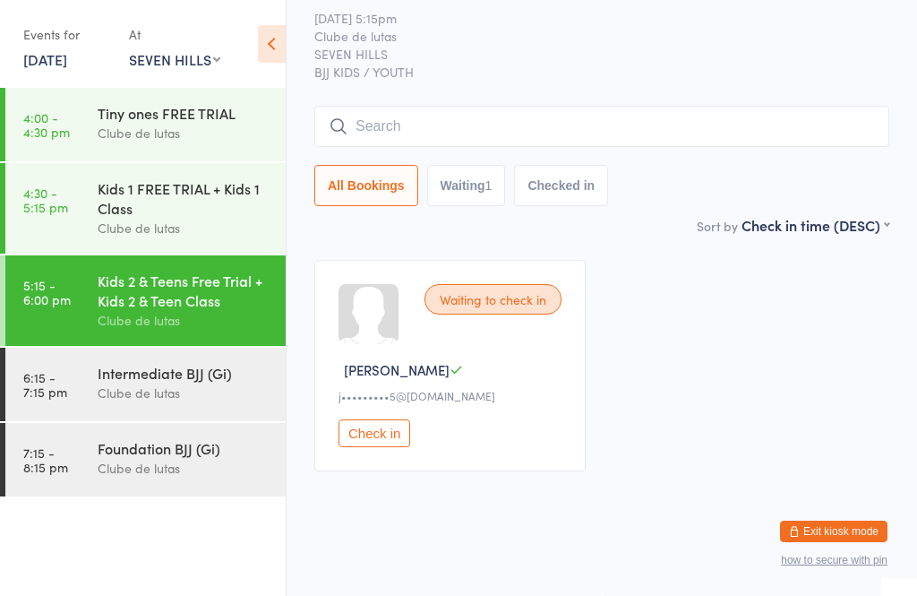
click at [191, 285] on div "Kids 2 & Teens Free Trial + Kids 2 & Teen Class" at bounding box center [184, 290] width 173 height 39
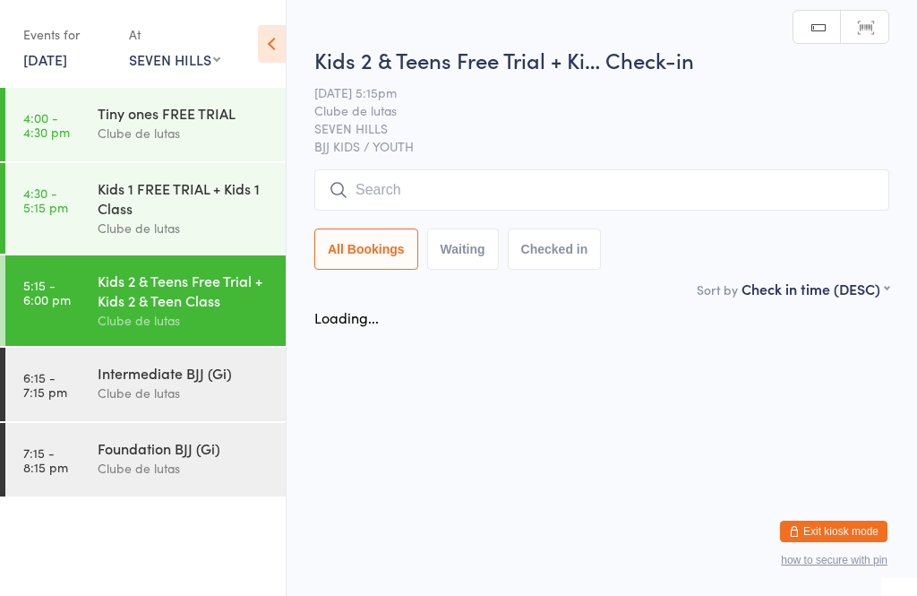
scroll to position [0, 0]
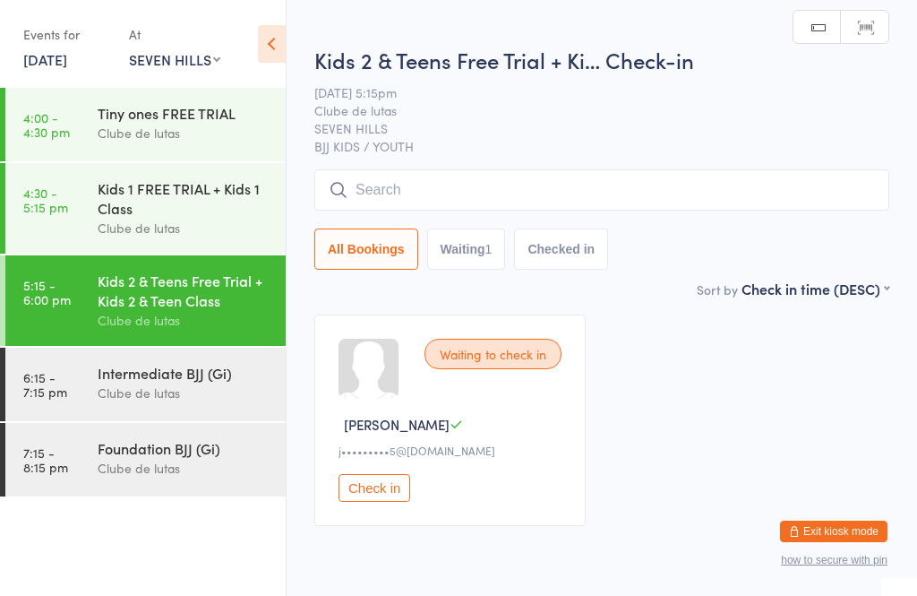
click at [204, 131] on div "Clube de lutas" at bounding box center [184, 133] width 173 height 21
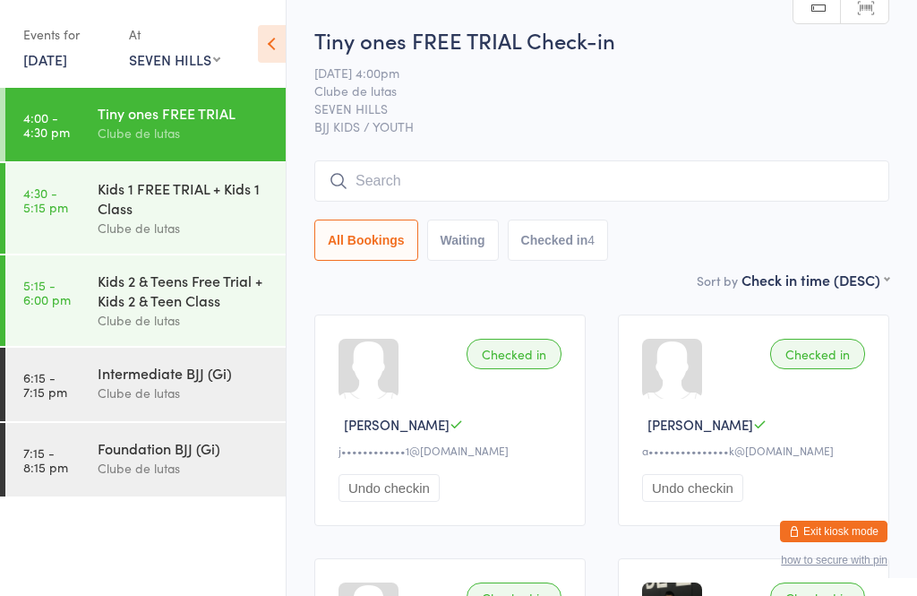
click at [21, 180] on link "4:30 - 5:15 pm Kids 1 FREE TRIAL + Kids 1 Class Clube de lutas" at bounding box center [145, 208] width 280 height 90
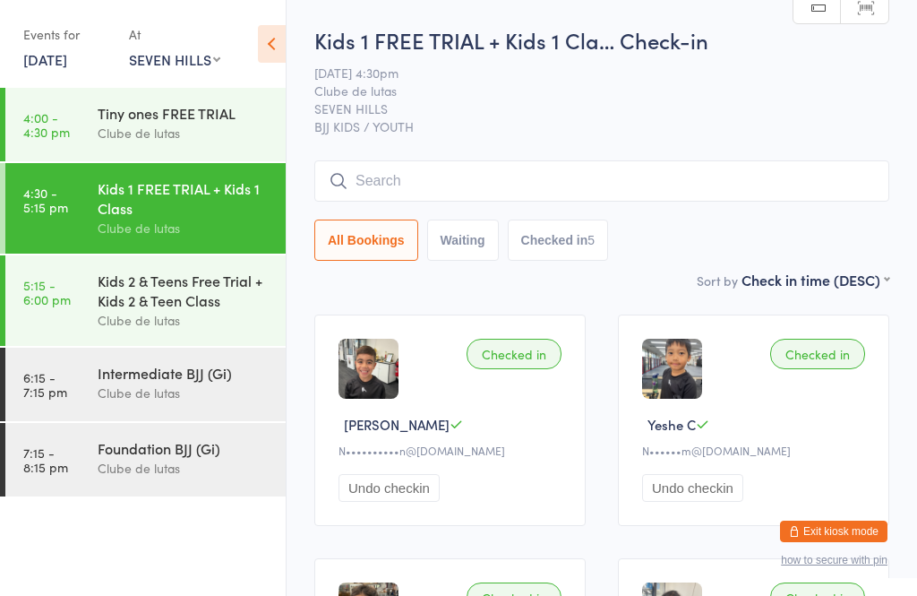
click at [735, 191] on input "search" at bounding box center [601, 180] width 575 height 41
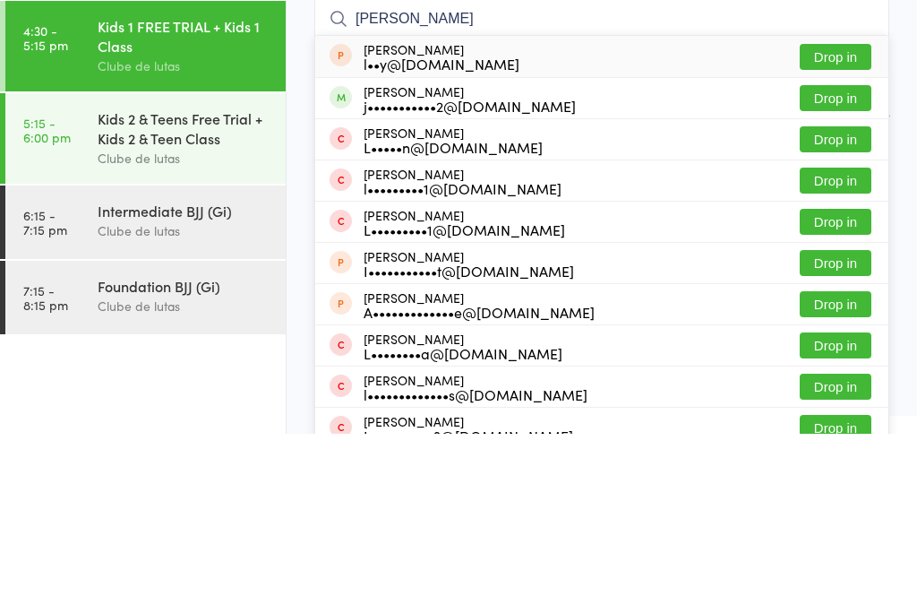
type input "Luke"
click at [851, 247] on button "Drop in" at bounding box center [836, 260] width 72 height 26
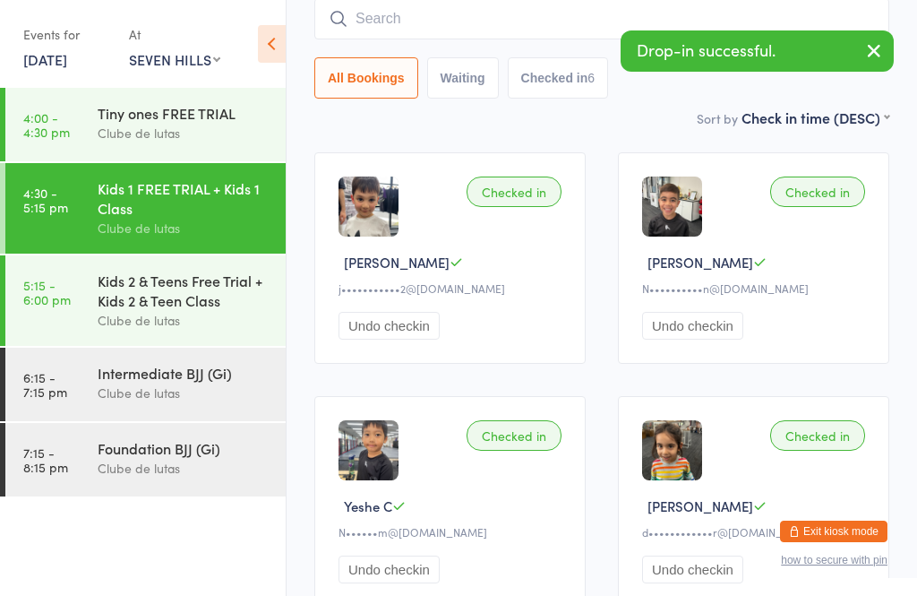
click at [568, 21] on input "search" at bounding box center [601, 18] width 575 height 41
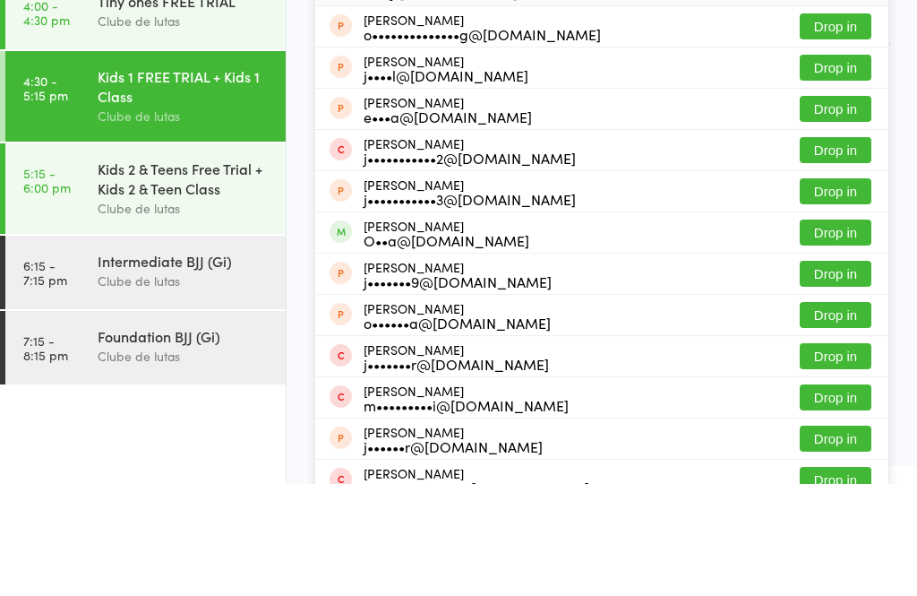
scroll to position [0, 0]
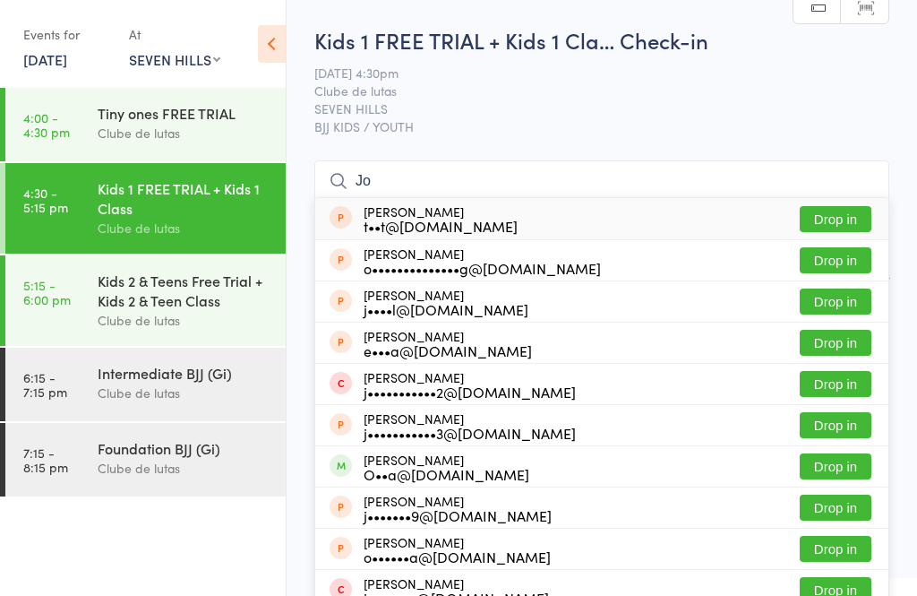
type input "J"
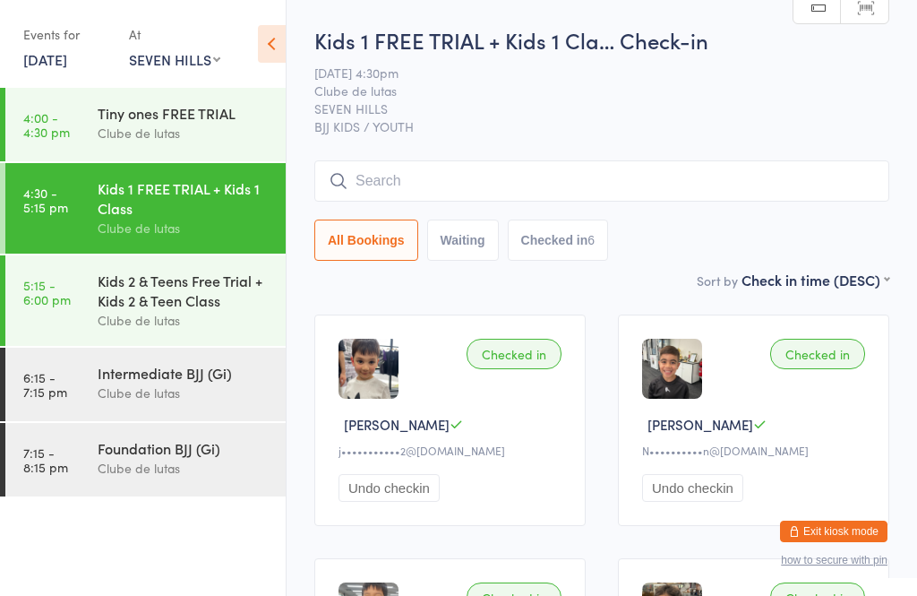
click at [865, 95] on div "16 Sep 4:30pm Clube de lutas SEVEN HILLS BJJ KIDS / YOUTH" at bounding box center [601, 100] width 575 height 72
click at [512, 177] on input "search" at bounding box center [601, 180] width 575 height 41
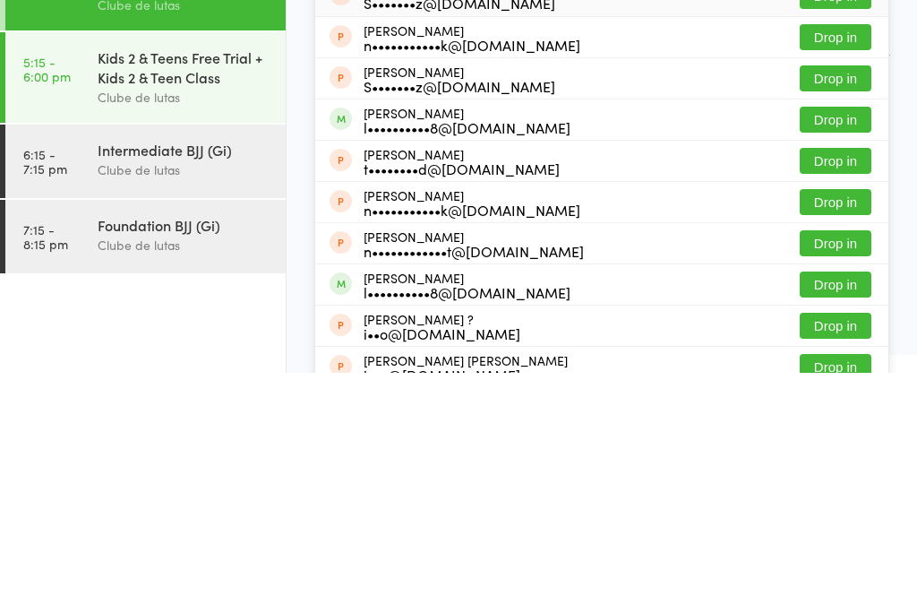
type input "Saad"
click at [853, 495] on button "Drop in" at bounding box center [836, 508] width 72 height 26
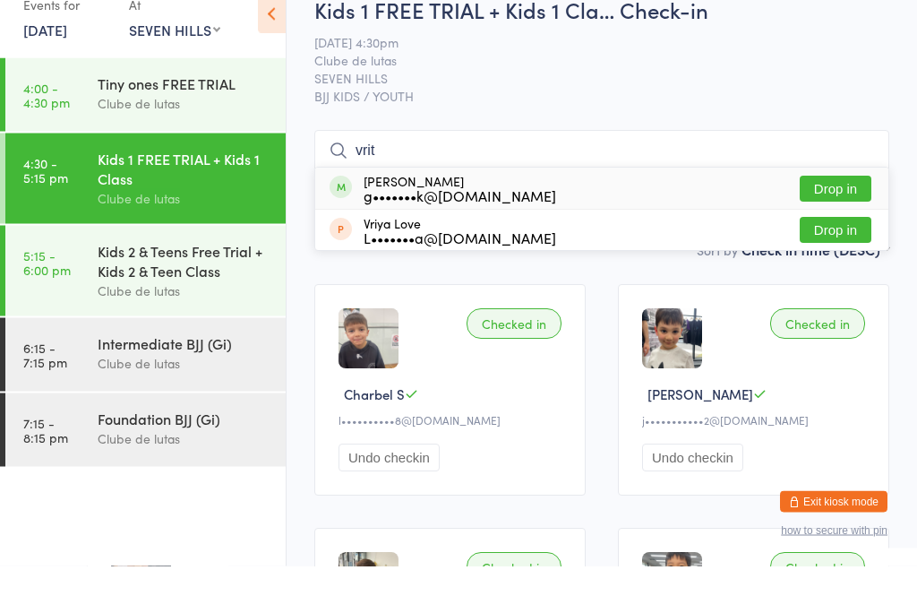
type input "vrit"
click at [863, 198] on div "Vrithik Gaikwad g•••••••k@gmail.com Drop in" at bounding box center [601, 218] width 573 height 41
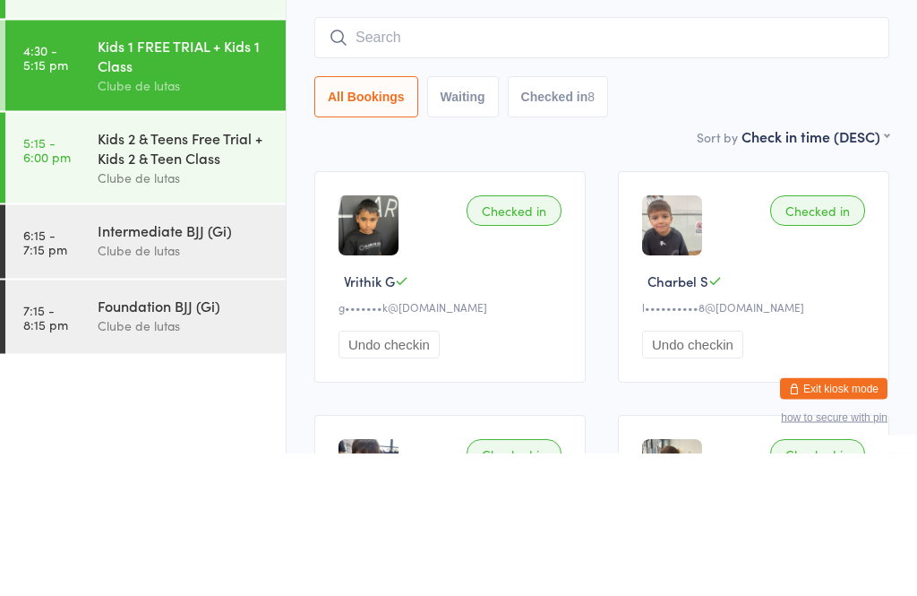
click at [861, 270] on select "First name (ASC) First name (DESC) Last name (ASC) Last name (DESC) Check in ti…" at bounding box center [816, 277] width 148 height 15
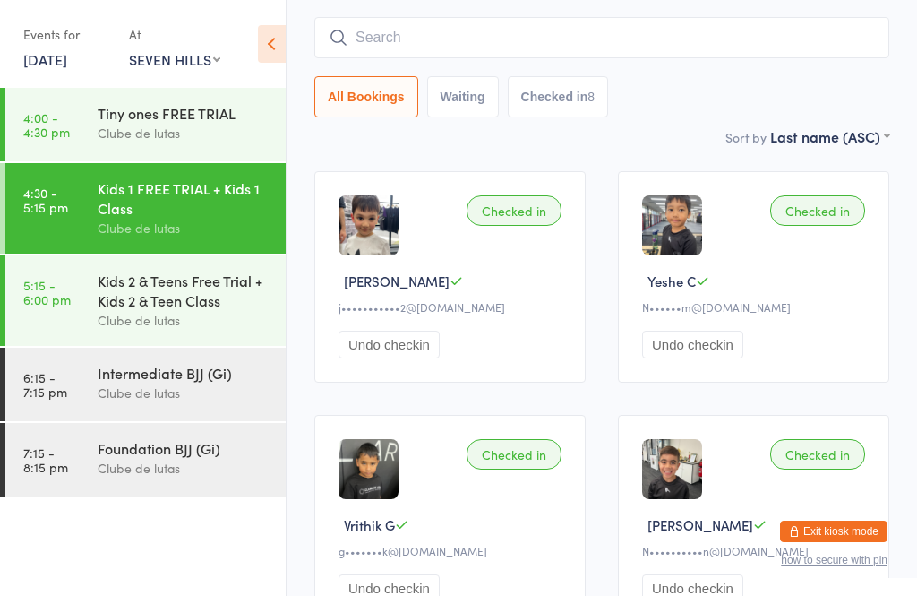
click at [588, 22] on input "search" at bounding box center [601, 37] width 575 height 41
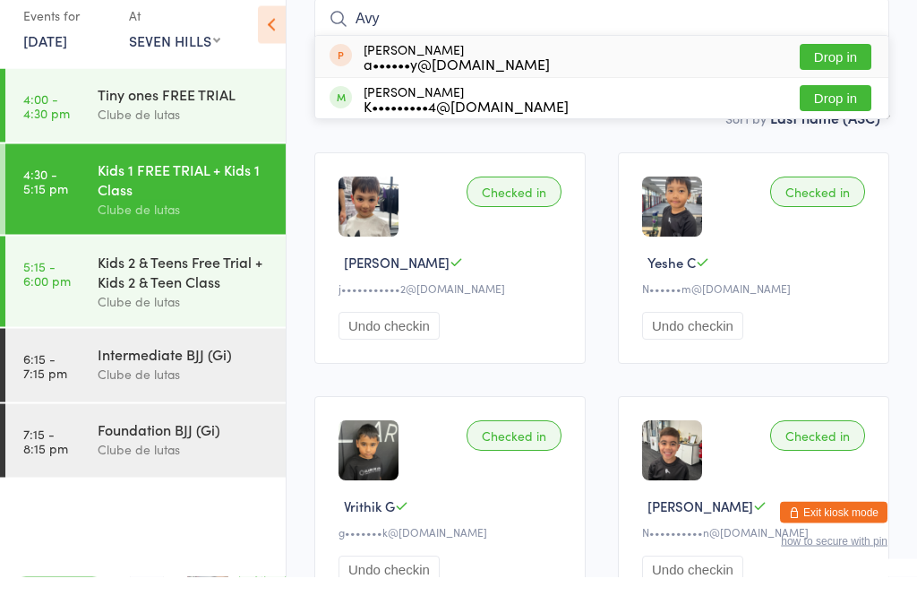
type input "Avy"
click at [857, 105] on button "Drop in" at bounding box center [836, 118] width 72 height 26
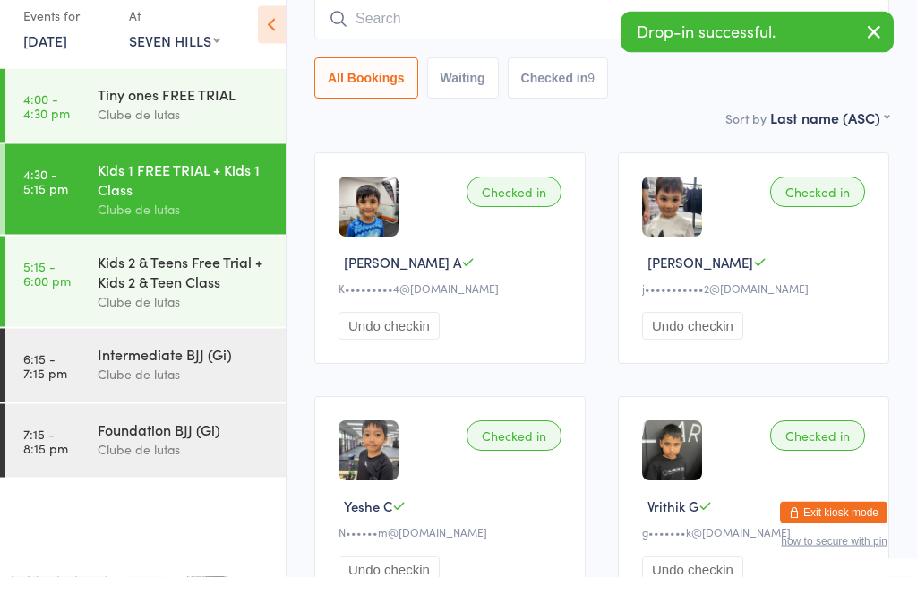
click at [186, 271] on div "Kids 2 & Teens Free Trial + Kids 2 & Teen Class" at bounding box center [184, 290] width 173 height 39
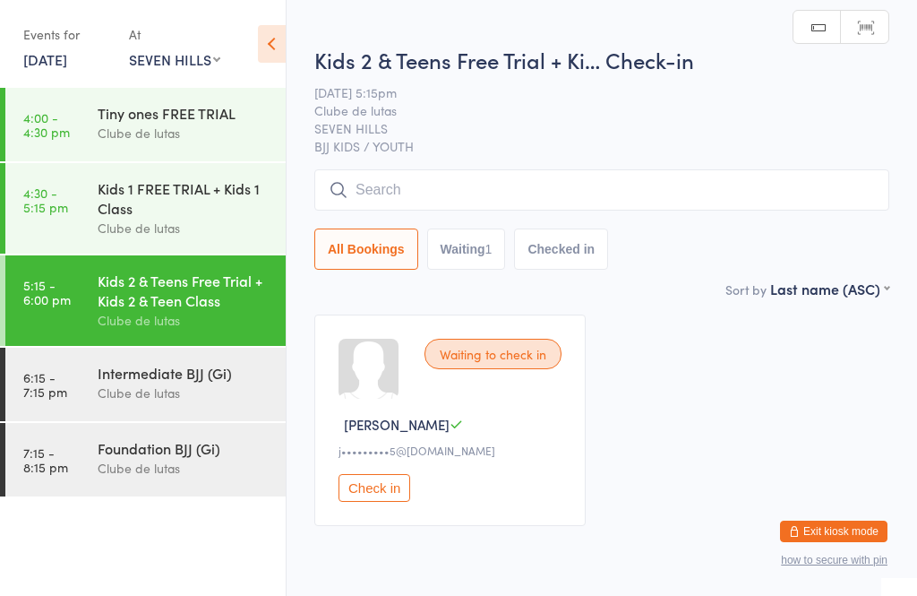
click at [562, 164] on div "Kids 2 & Teens Free Trial + Ki… Check-in 16 Sep 5:15pm Clube de lutas SEVEN HIL…" at bounding box center [601, 162] width 575 height 234
click at [594, 179] on input "search" at bounding box center [601, 189] width 575 height 41
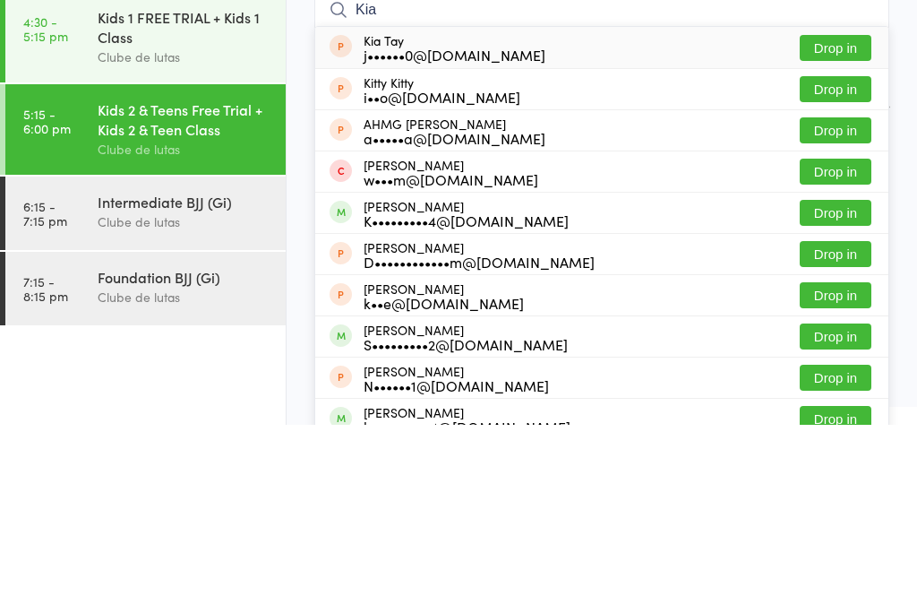
type input "Kia"
click at [863, 371] on button "Drop in" at bounding box center [836, 384] width 72 height 26
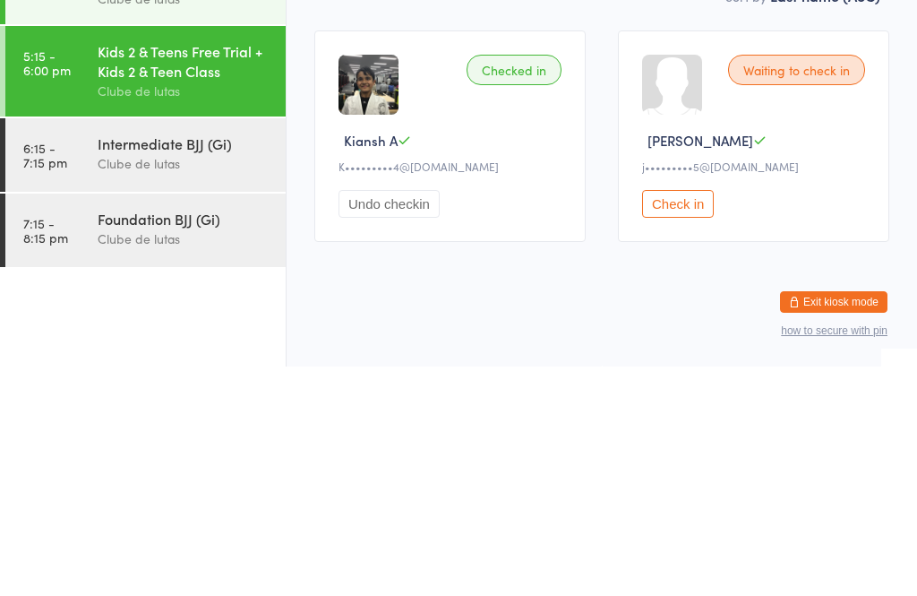
scroll to position [64, 0]
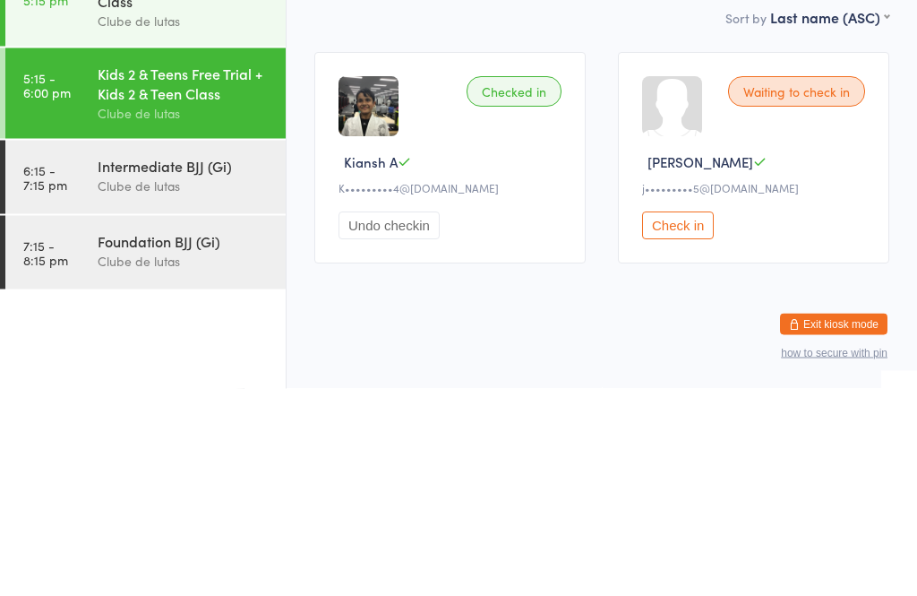
click at [693, 419] on button "Check in" at bounding box center [678, 433] width 72 height 28
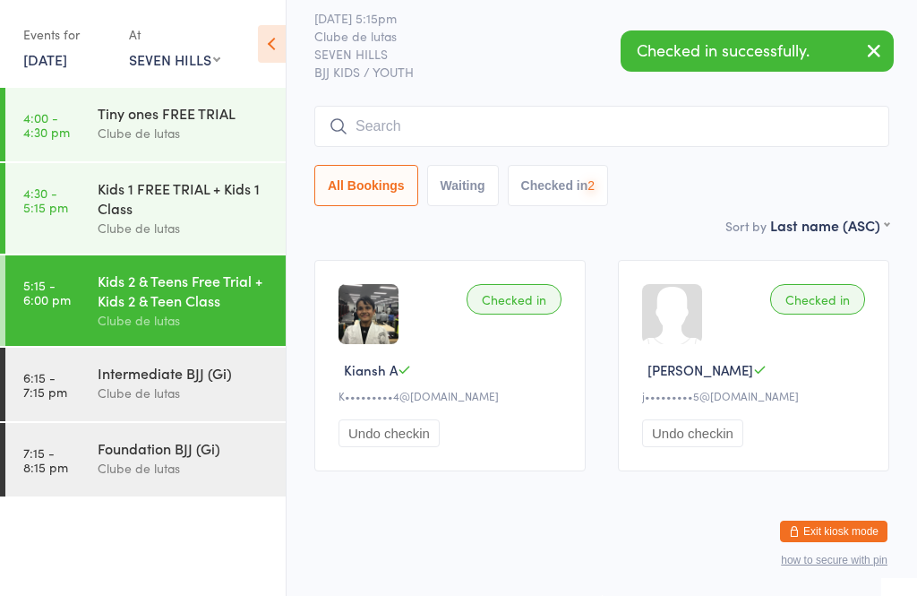
click at [685, 426] on button "Undo checkin" at bounding box center [692, 433] width 101 height 28
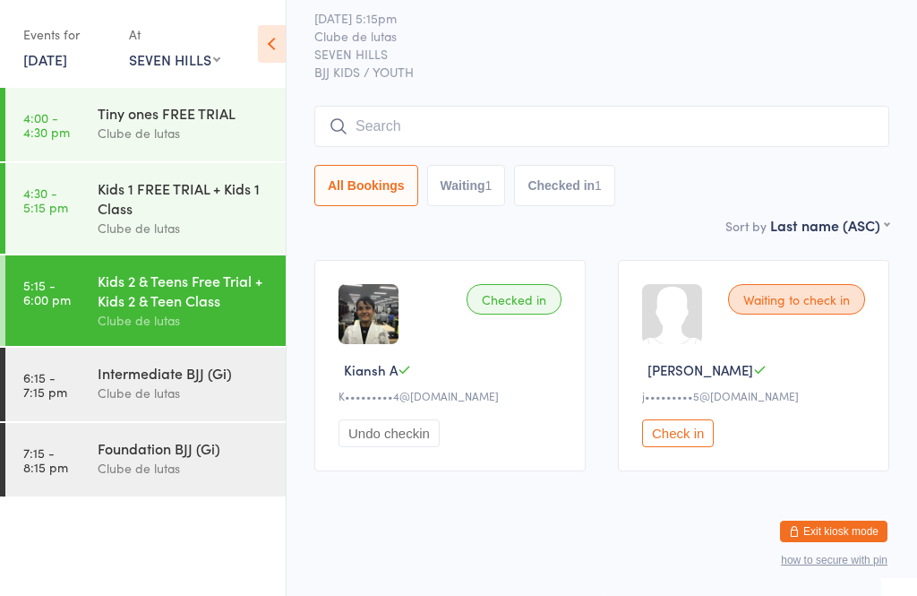
click at [571, 179] on button "Checked in 1" at bounding box center [564, 185] width 101 height 41
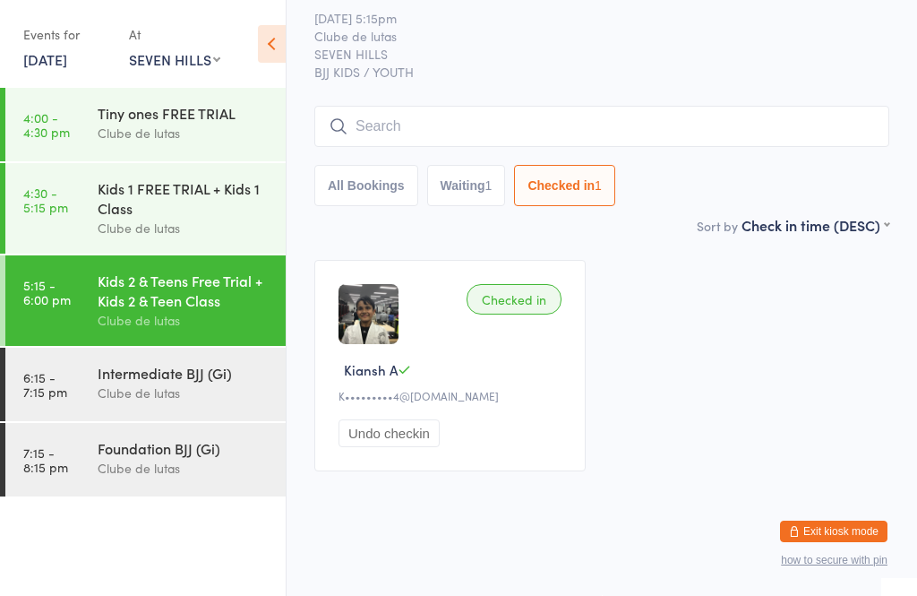
click at [471, 168] on button "Waiting 1" at bounding box center [466, 185] width 79 height 41
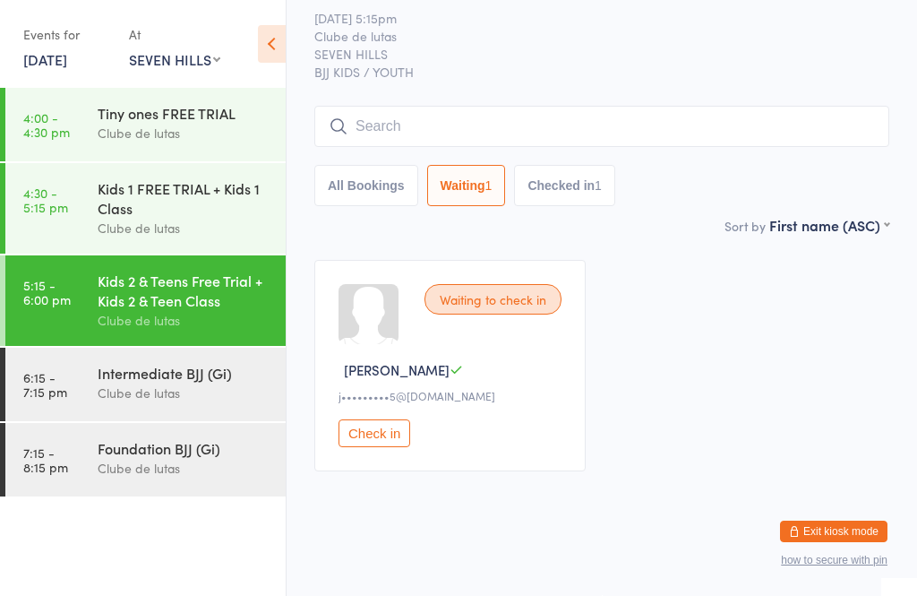
click at [564, 175] on button "Checked in 1" at bounding box center [564, 185] width 101 height 41
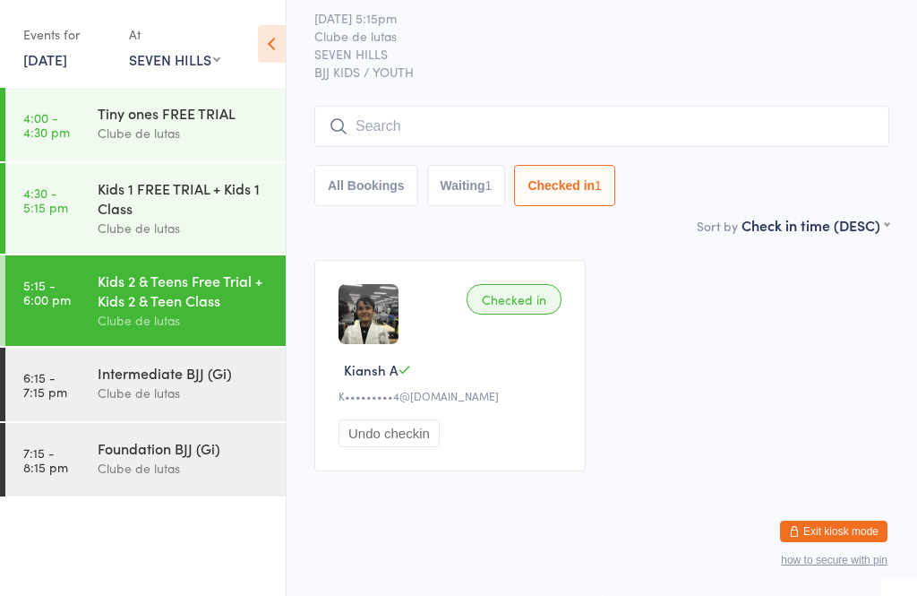
click at [472, 181] on button "Waiting 1" at bounding box center [466, 185] width 79 height 41
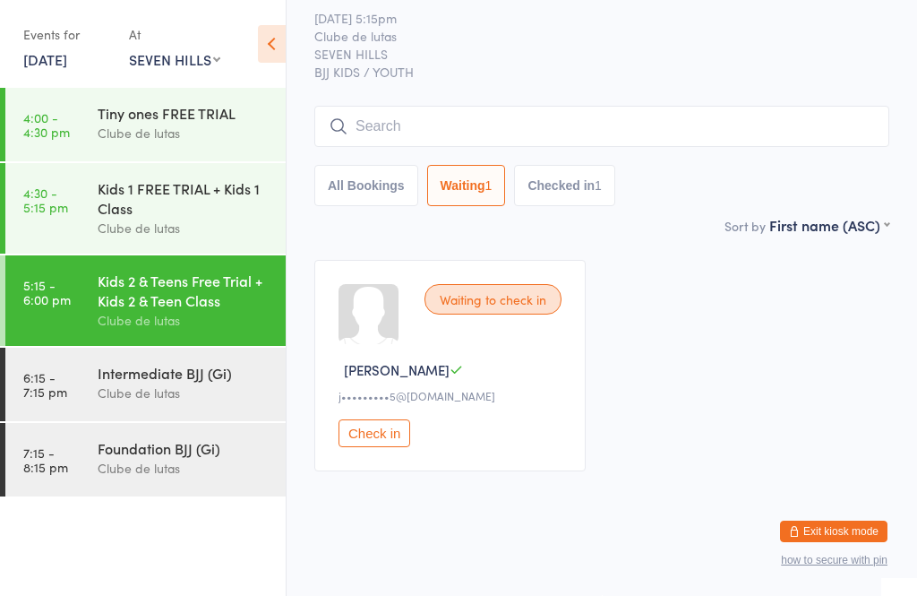
click at [365, 186] on button "All Bookings" at bounding box center [366, 185] width 104 height 41
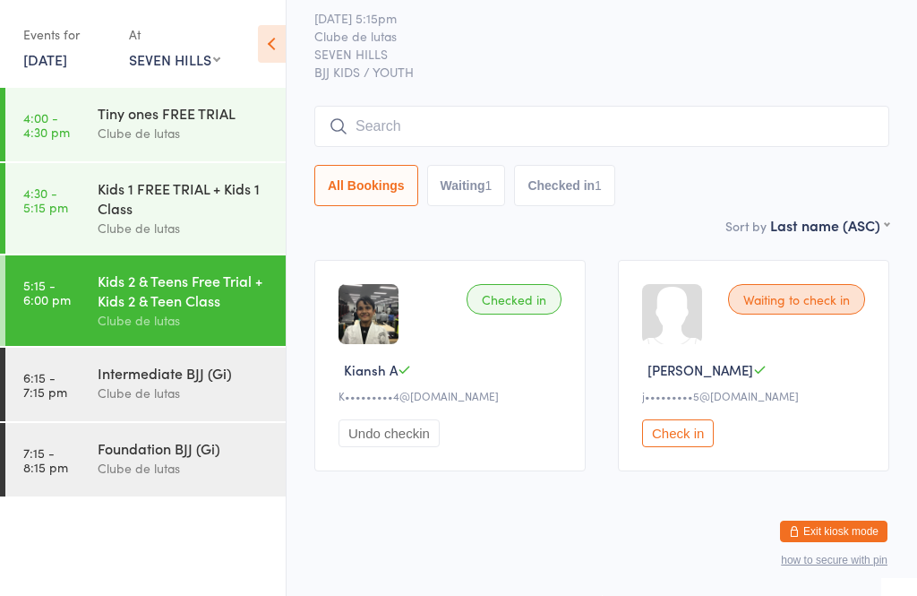
select select "2"
click at [59, 204] on time "4:30 - 5:15 pm" at bounding box center [45, 199] width 45 height 29
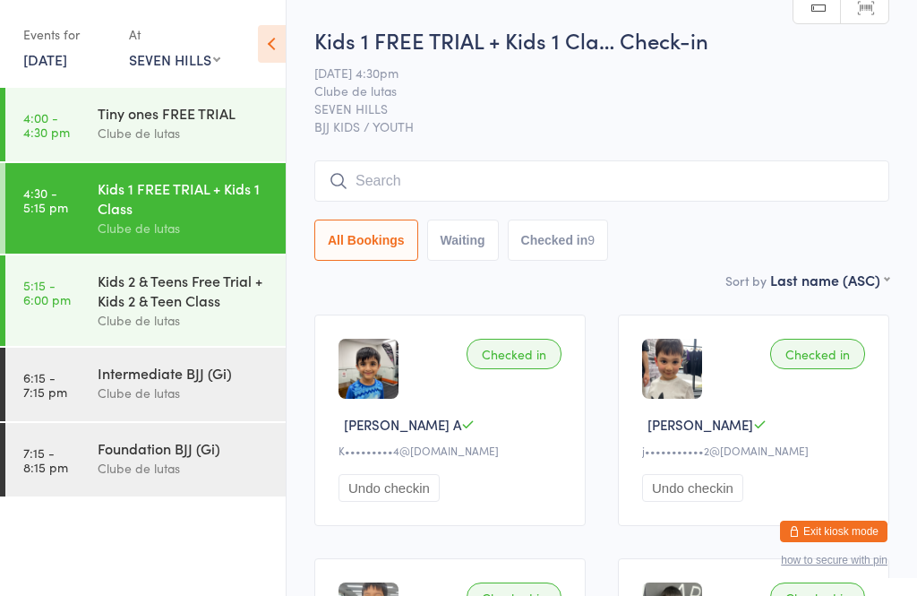
click at [616, 189] on input "search" at bounding box center [601, 180] width 575 height 41
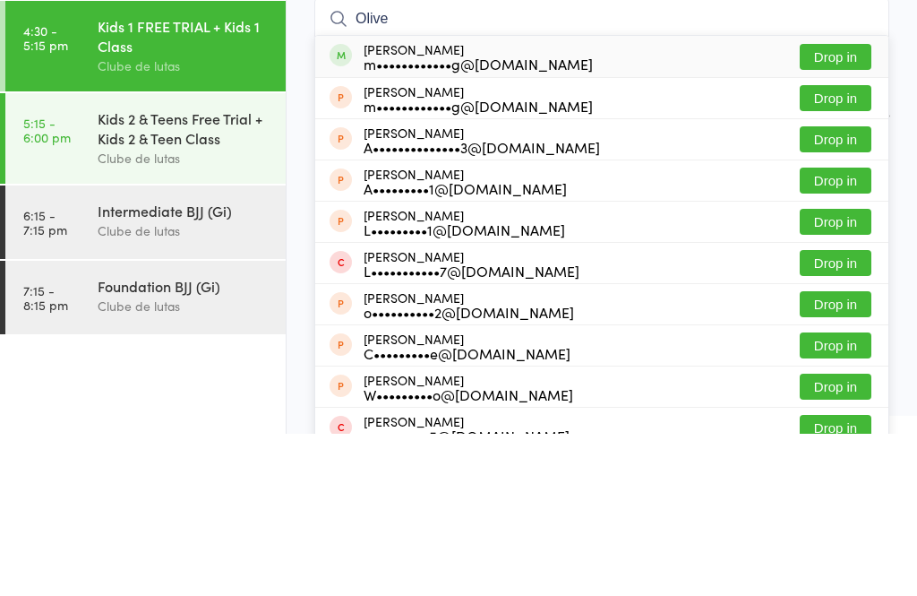
type input "Olive"
click at [837, 247] on button "Drop in" at bounding box center [836, 260] width 72 height 26
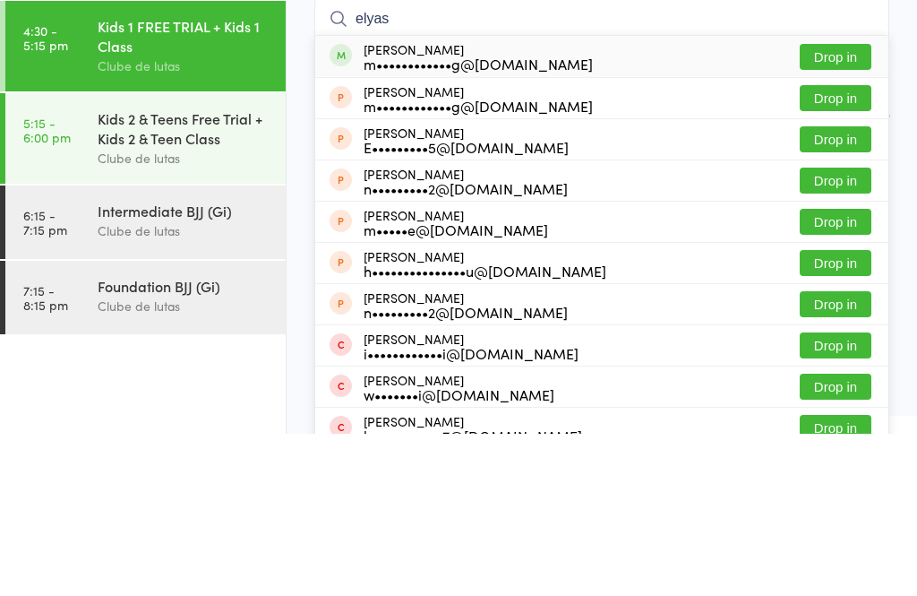
type input "elyas"
click at [844, 206] on button "Drop in" at bounding box center [836, 219] width 72 height 26
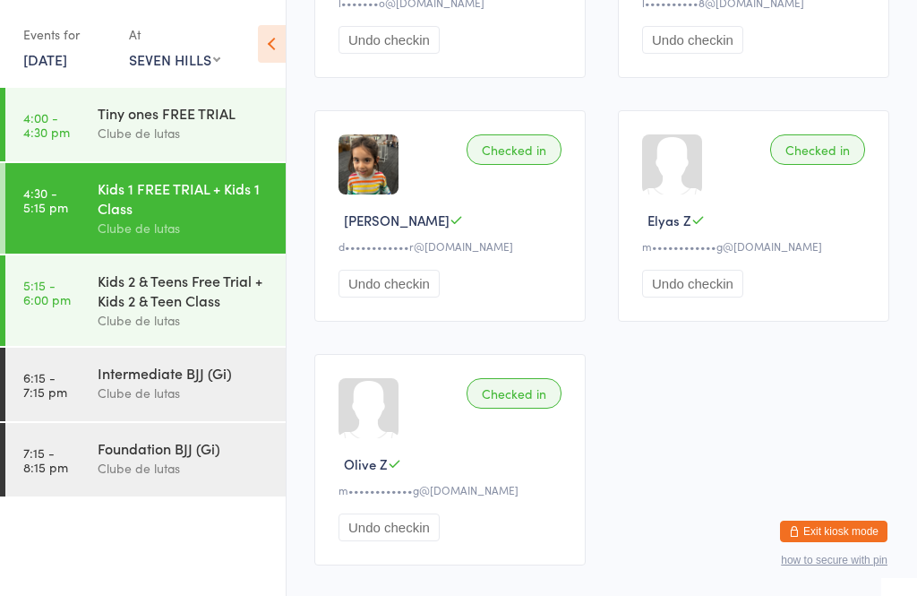
scroll to position [1186, 0]
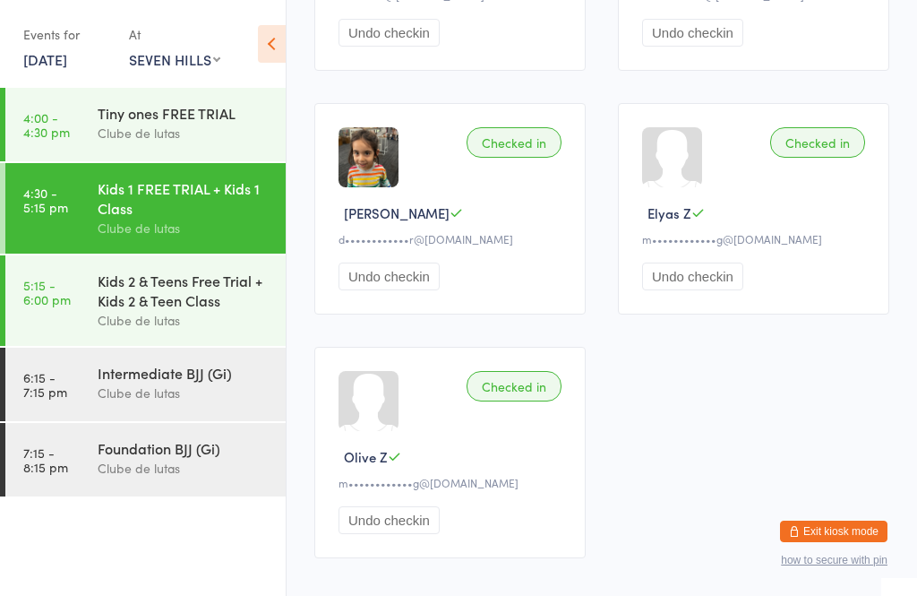
click at [215, 289] on div "Kids 2 & Teens Free Trial + Kids 2 & Teen Class" at bounding box center [184, 290] width 173 height 39
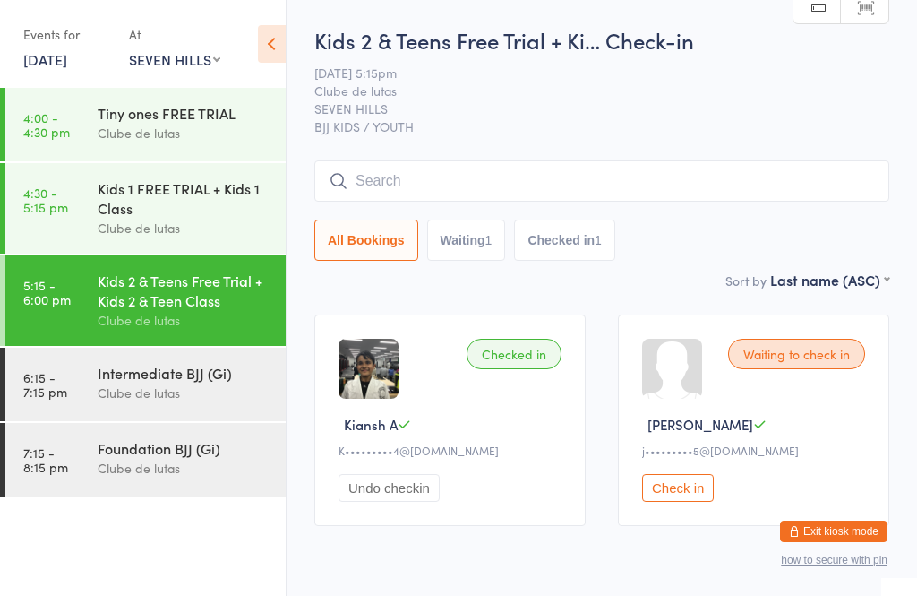
click at [633, 189] on input "search" at bounding box center [601, 180] width 575 height 41
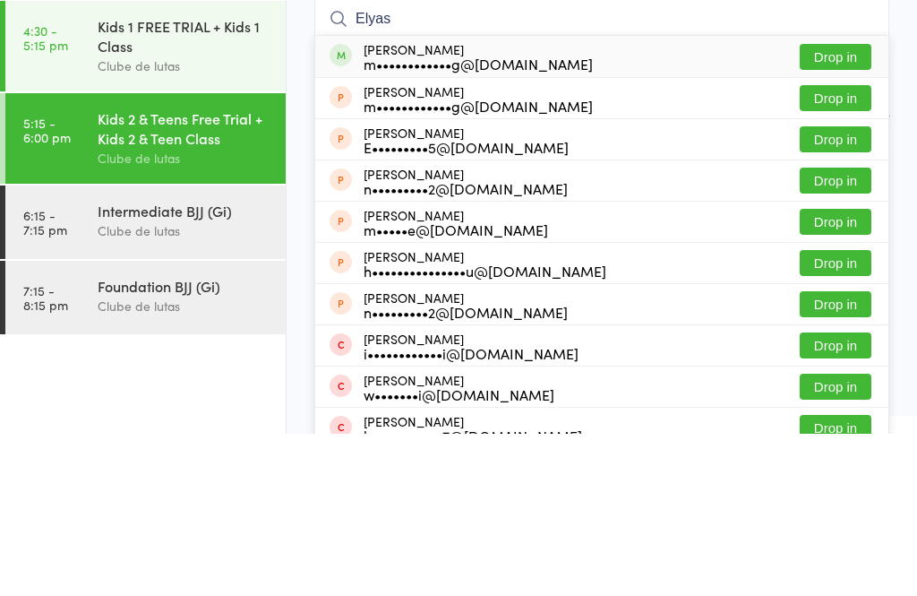
type input "Elyas"
click at [834, 206] on button "Drop in" at bounding box center [836, 219] width 72 height 26
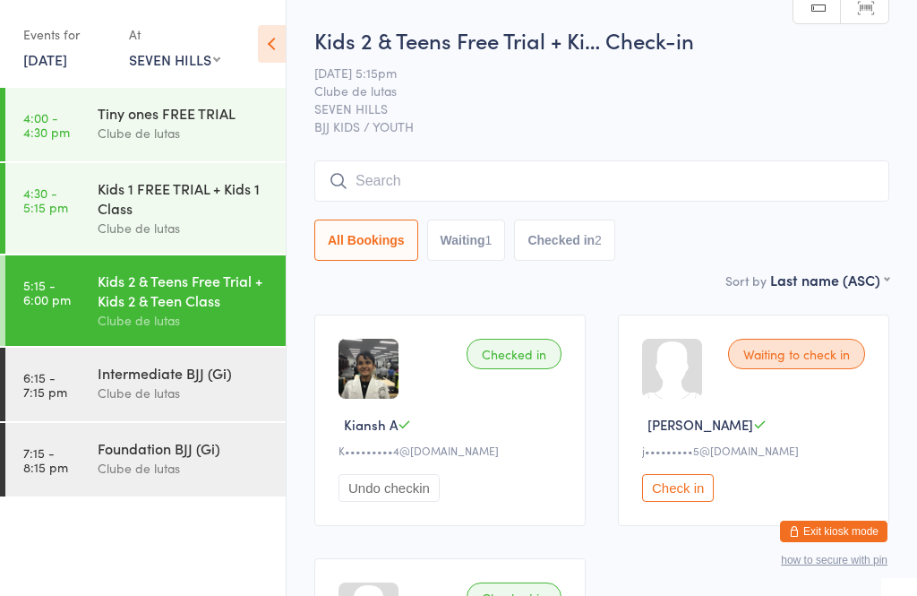
click at [607, 176] on input "search" at bounding box center [601, 180] width 575 height 41
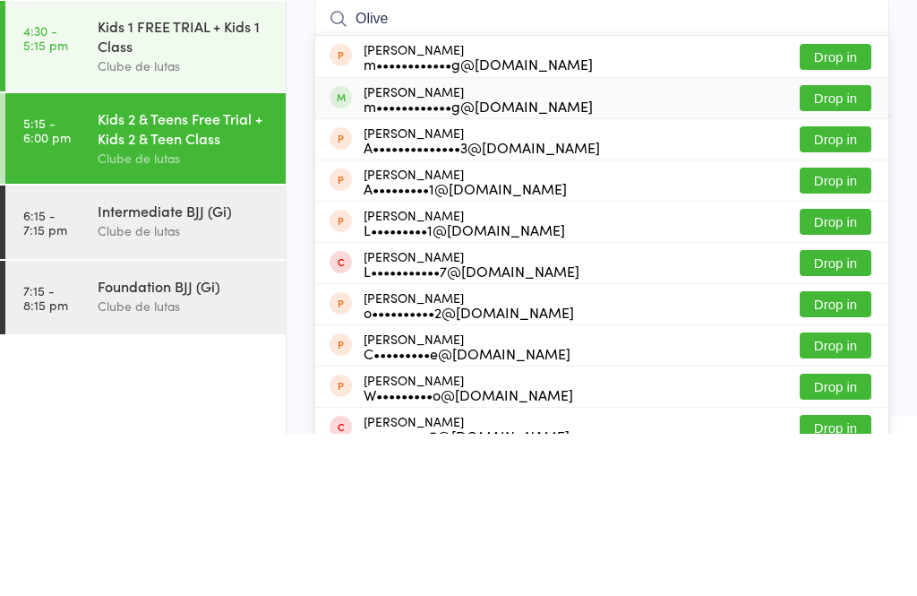
type input "Olive"
click at [453, 246] on div "Olive Zelleg m••••••••••••g@gmail.com" at bounding box center [478, 260] width 229 height 29
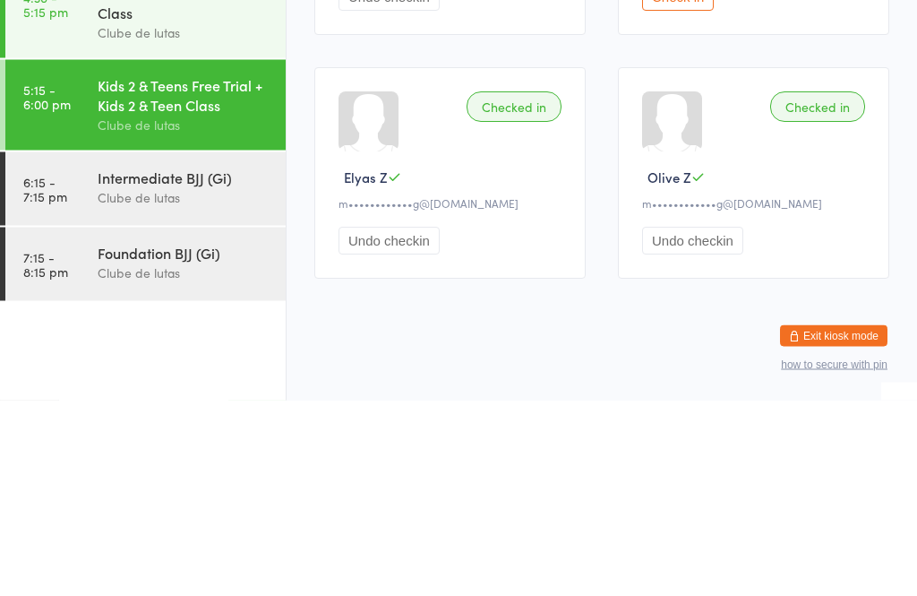
scroll to position [313, 0]
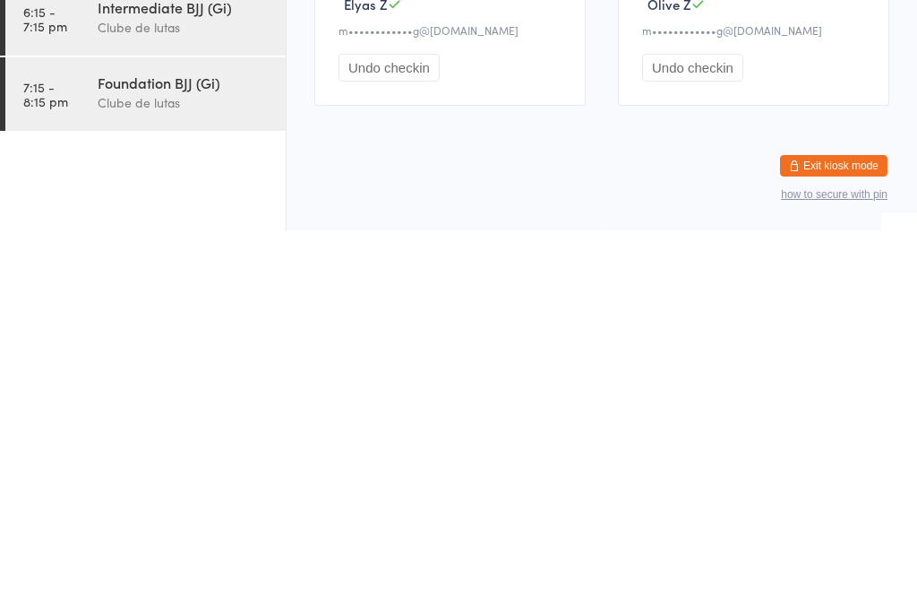
click at [856, 521] on button "Exit kiosk mode" at bounding box center [834, 532] width 108 height 22
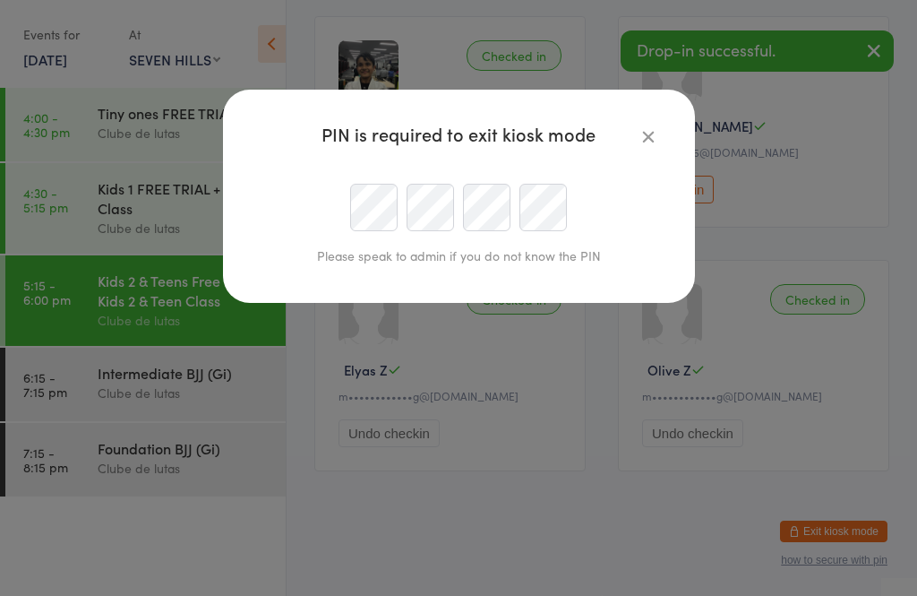
click at [647, 134] on icon "button" at bounding box center [649, 136] width 20 height 20
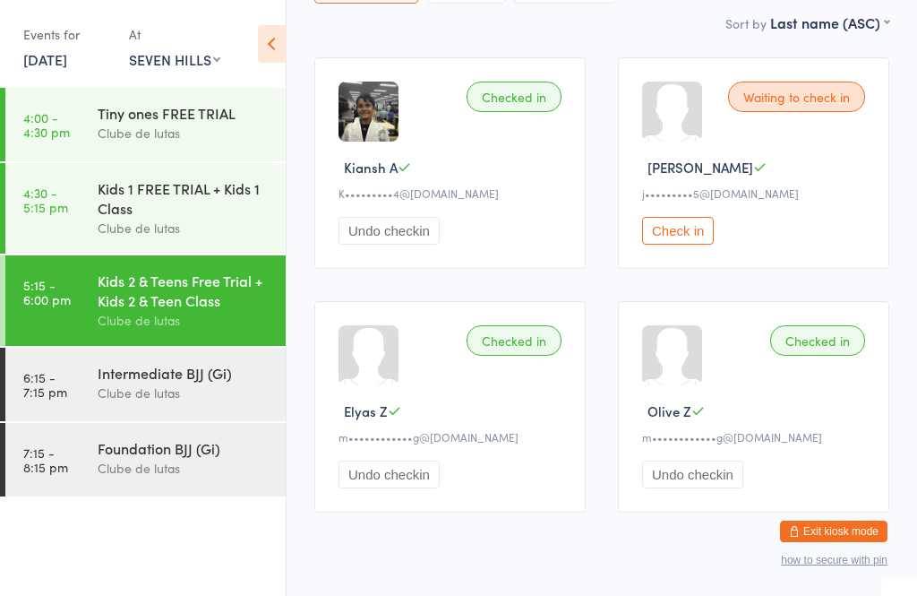
scroll to position [254, 0]
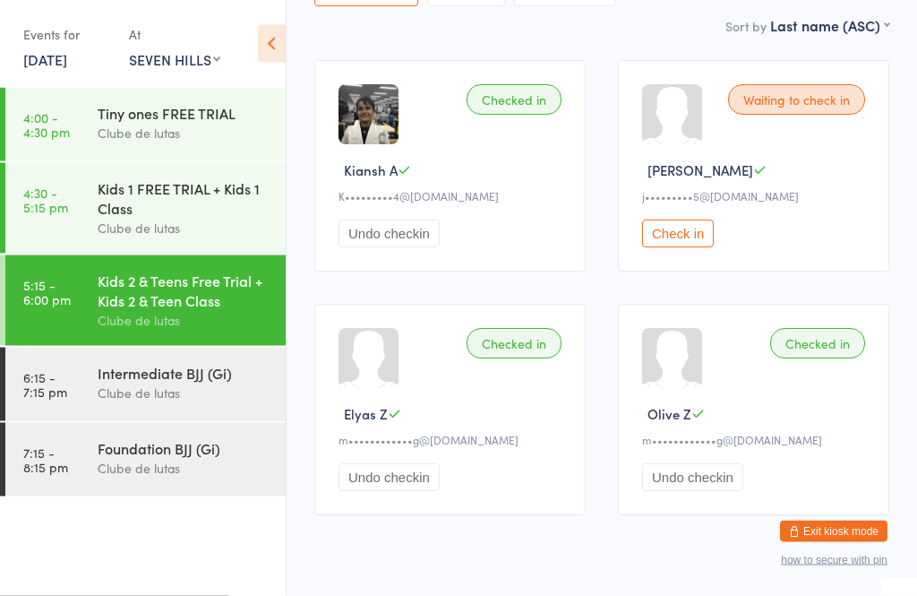
click at [250, 208] on div "Kids 1 FREE TRIAL + Kids 1 Class" at bounding box center [184, 197] width 173 height 39
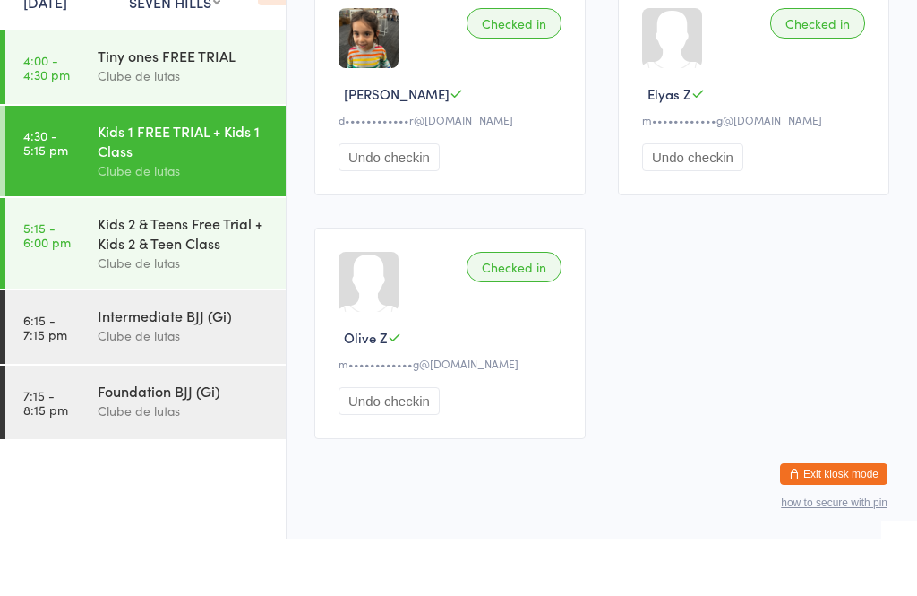
scroll to position [1305, 0]
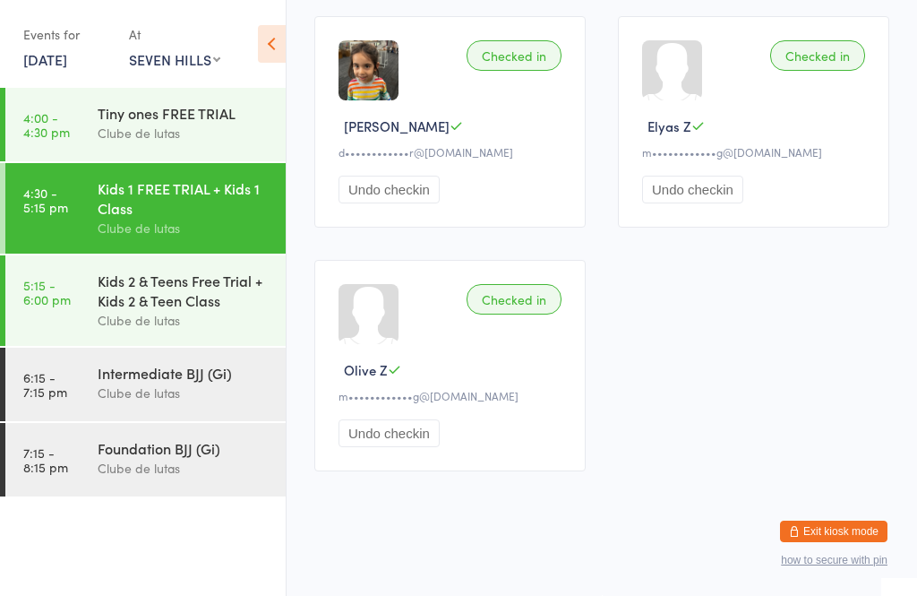
click at [823, 523] on button "Exit kiosk mode" at bounding box center [834, 532] width 108 height 22
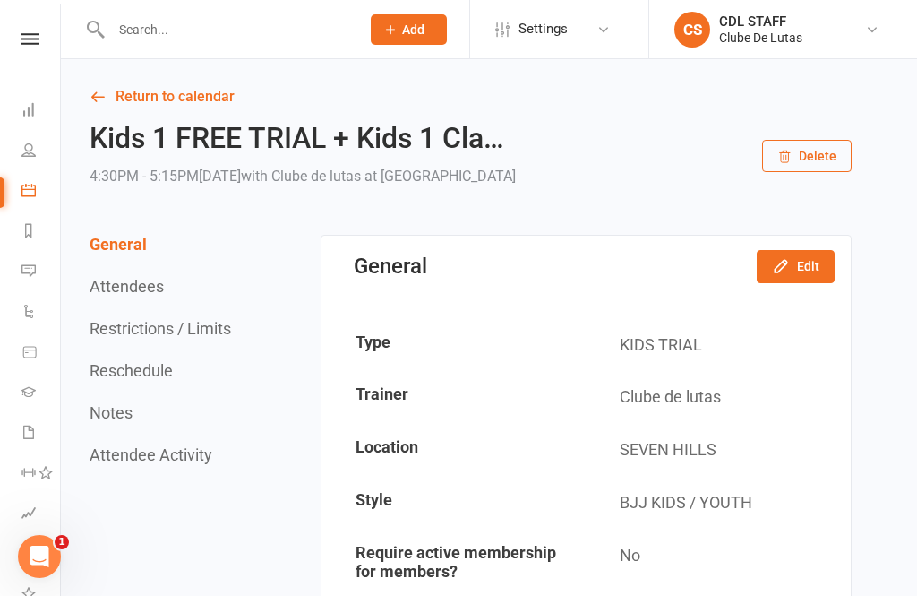
click at [22, 153] on icon at bounding box center [29, 149] width 14 height 14
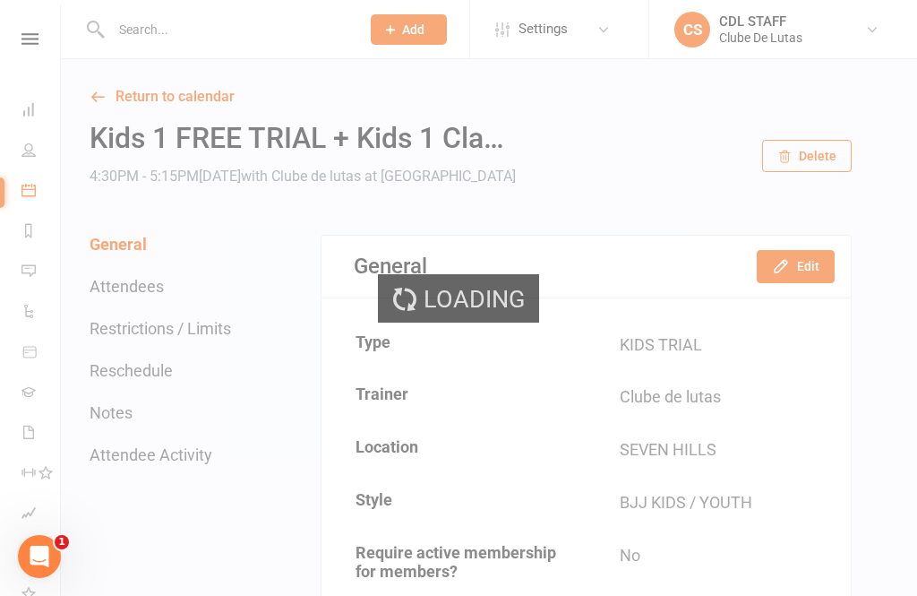
select select "100"
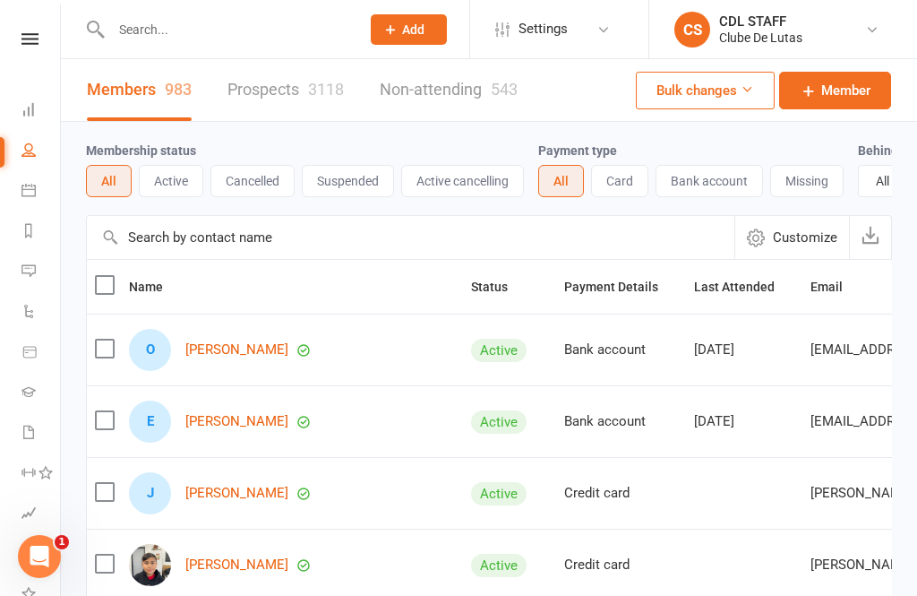
click at [16, 104] on li "Dashboard" at bounding box center [30, 111] width 60 height 40
